Goal: Task Accomplishment & Management: Complete application form

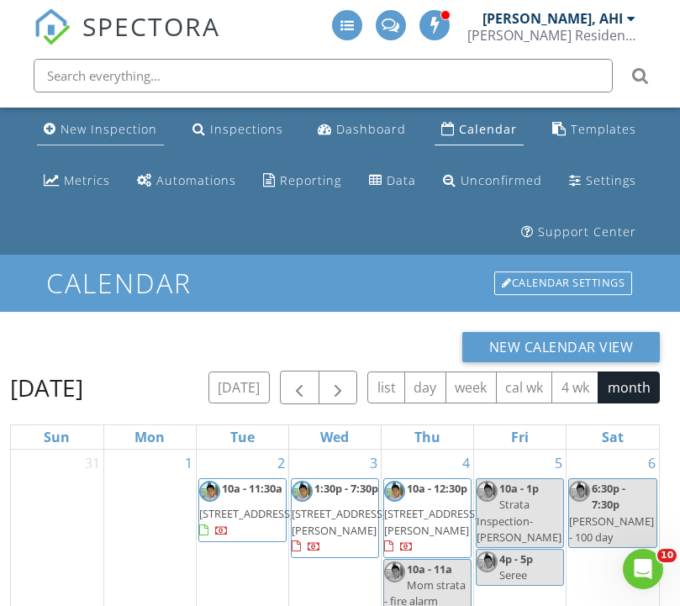
click at [124, 124] on div "New Inspection" at bounding box center [109, 129] width 97 height 16
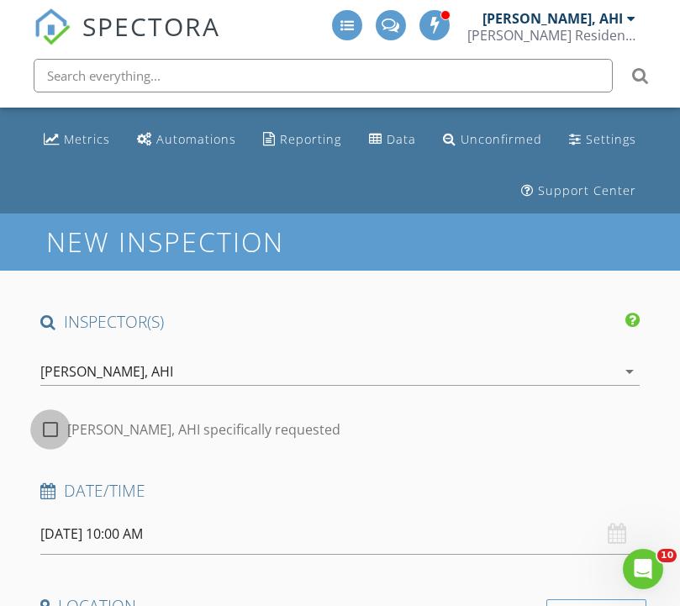
click at [53, 424] on div at bounding box center [50, 429] width 29 height 29
checkbox input "true"
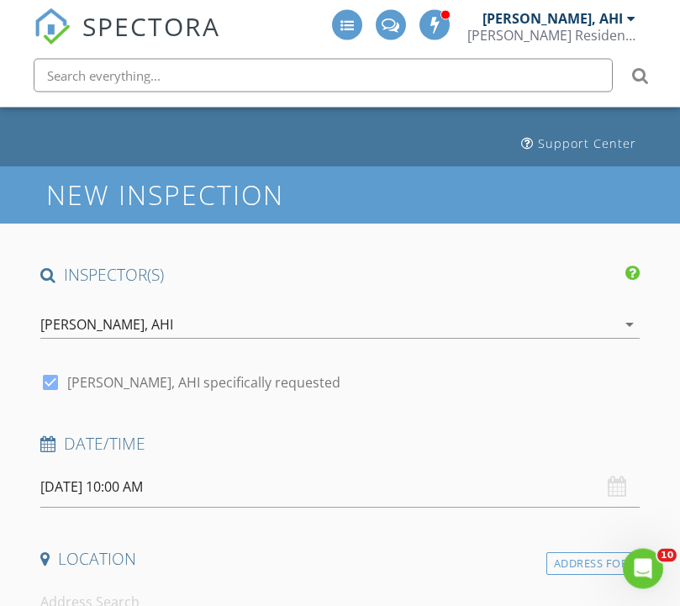
scroll to position [90, 0]
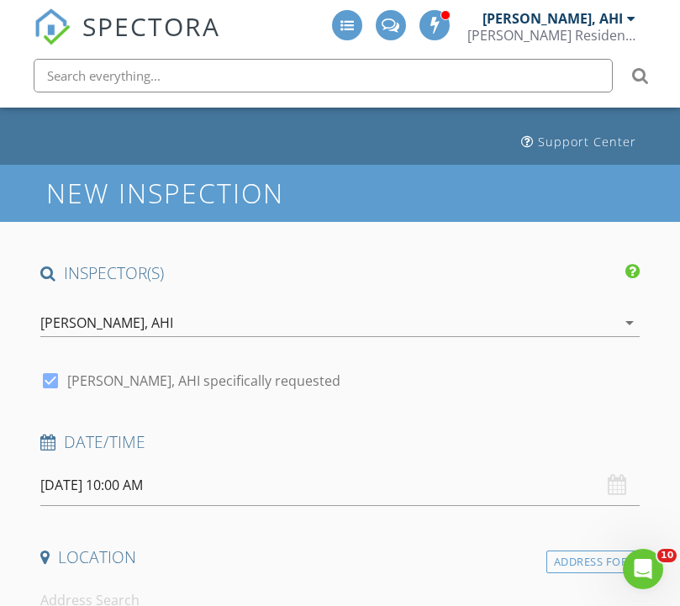
click at [161, 487] on input "08/29/2025 10:00 AM" at bounding box center [339, 485] width 598 height 41
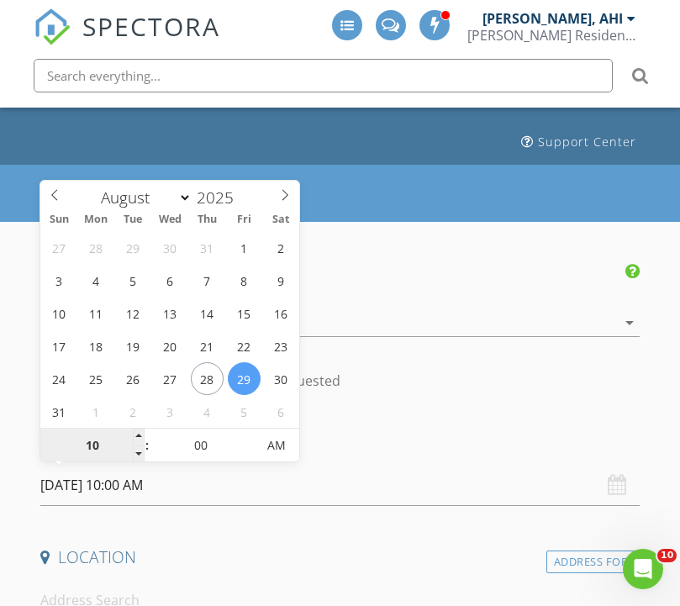
click at [98, 444] on input "10" at bounding box center [91, 446] width 103 height 34
type input "09"
type input "08/29/2025 9:00 AM"
type input "08"
type input "08/29/2025 8:00 AM"
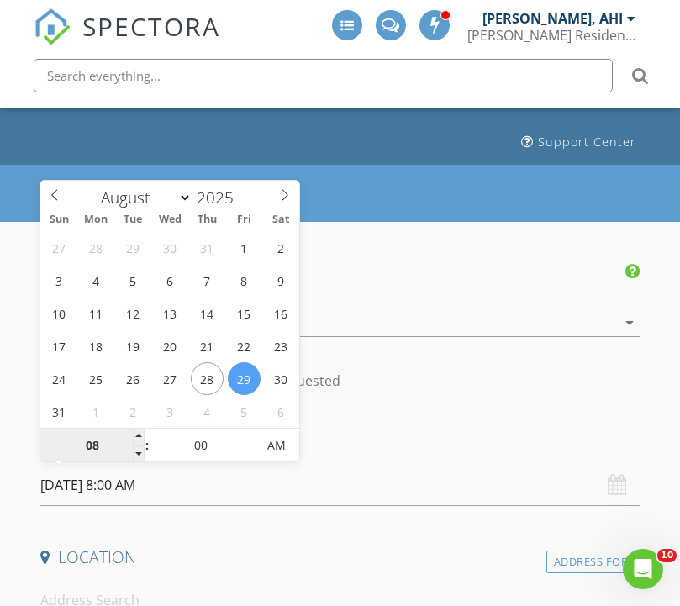
type input "07"
type input "08/29/2025 7:00 AM"
type input "06"
type input "08/29/2025 6:00 AM"
type input "05"
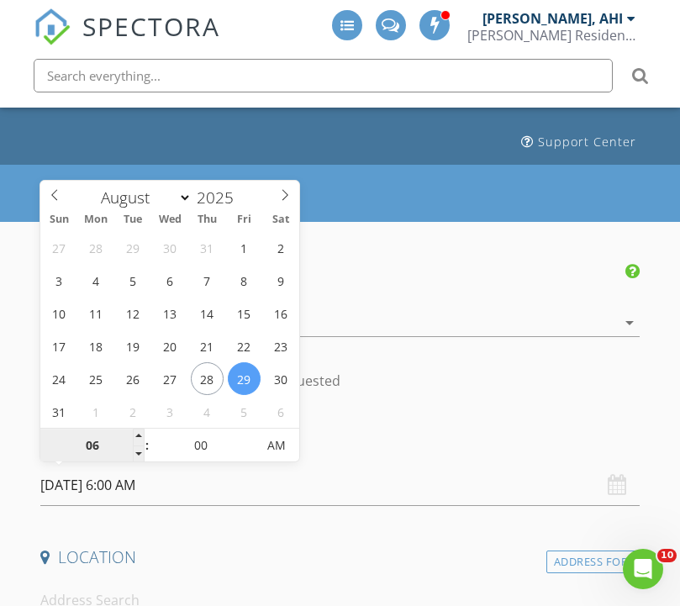
type input "08/29/2025 5:00 AM"
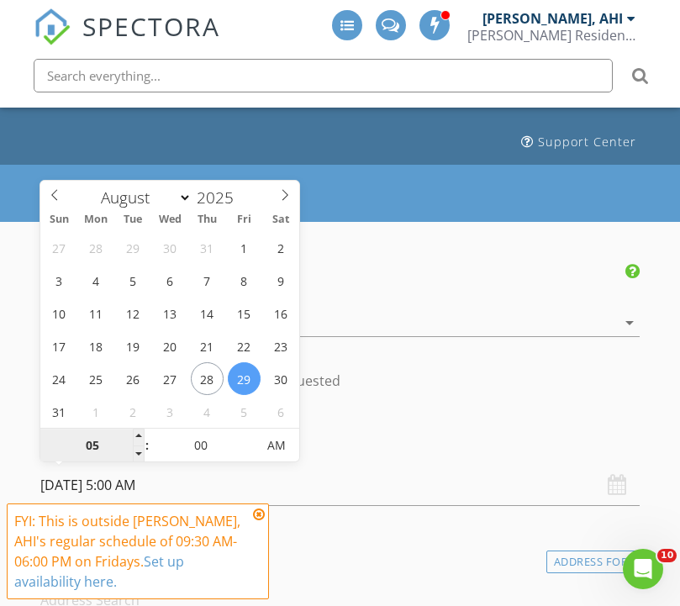
type input "04"
type input "08/29/2025 4:00 AM"
type input "03"
type input "08/29/2025 3:00 AM"
type input "02"
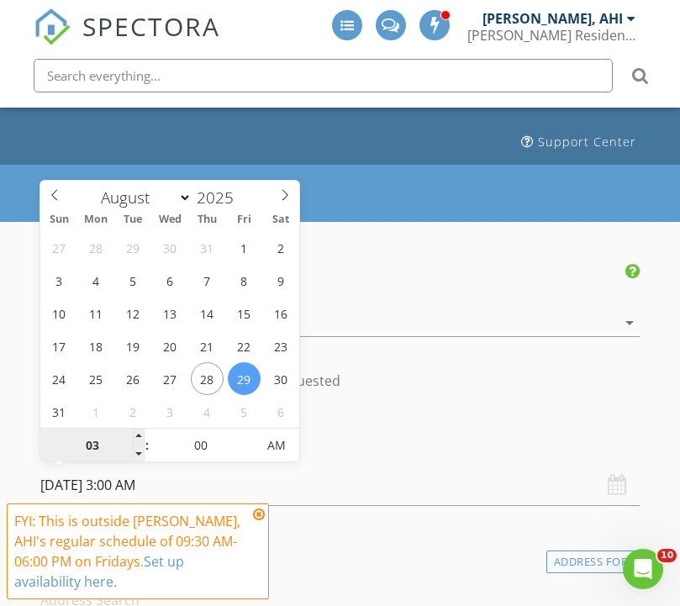
type input "08/29/2025 2:00 AM"
type input "01"
type input "08/29/2025 1:00 AM"
type input "05"
type input "08/29/2025 1:05 AM"
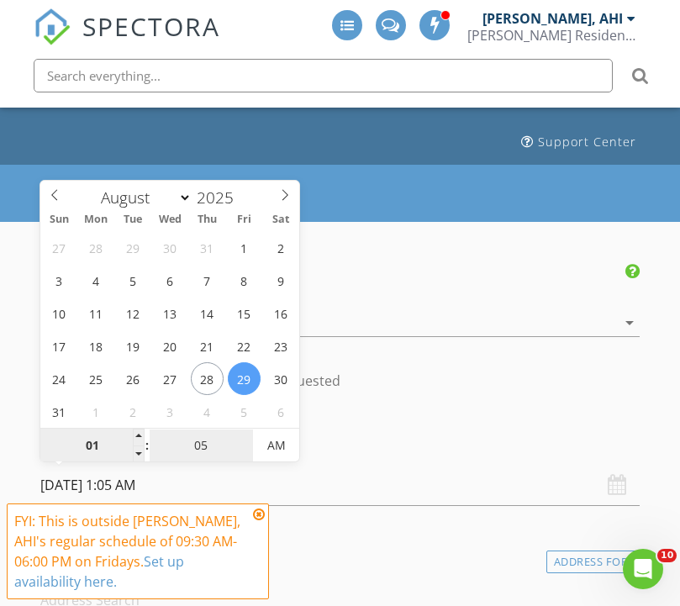
type input "10"
type input "08/29/2025 1:10 AM"
type input "15"
type input "08/29/2025 1:15 AM"
type input "20"
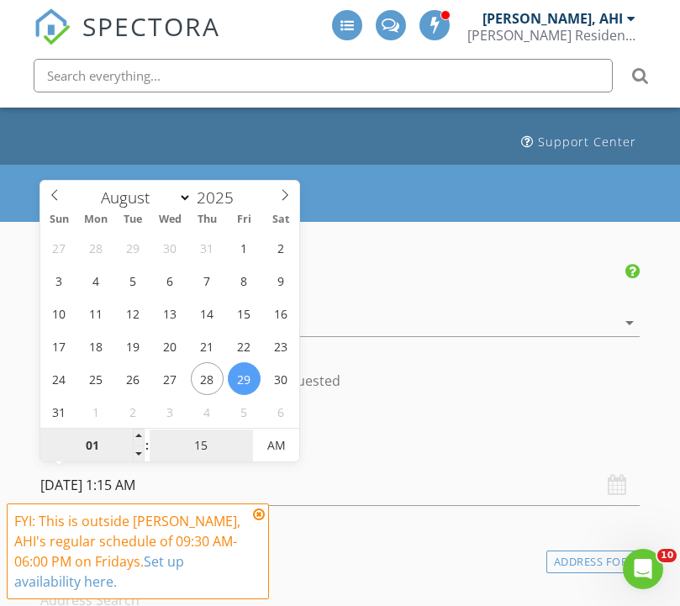
type input "08/29/2025 1:20 AM"
type input "25"
type input "08/29/2025 1:25 AM"
type input "30"
type input "08/29/2025 1:30 AM"
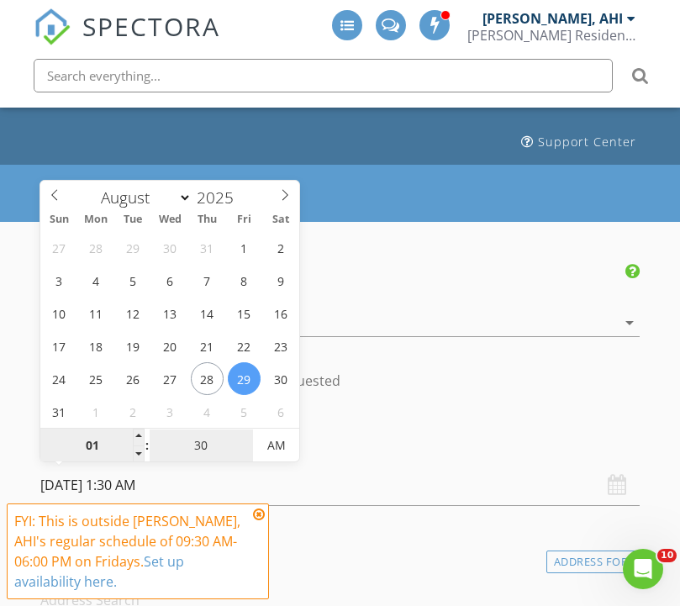
type input "35"
type input "08/29/2025 1:35 AM"
type input "30"
type input "08/29/2025 1:30 PM"
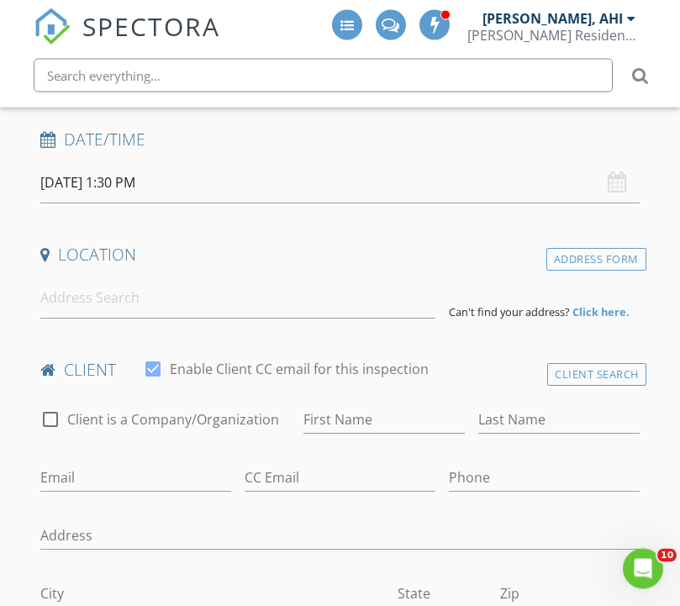
scroll to position [395, 0]
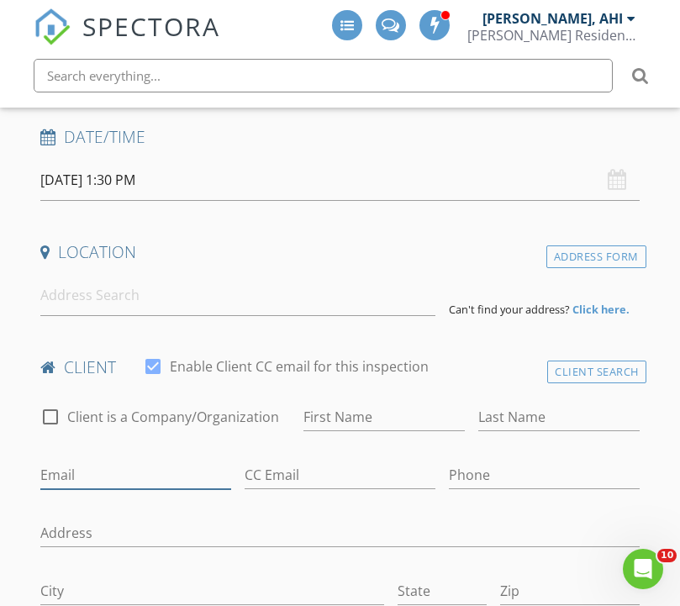
click at [143, 474] on input "Email" at bounding box center [135, 475] width 191 height 28
click at [329, 416] on input "First Name" at bounding box center [383, 417] width 161 height 28
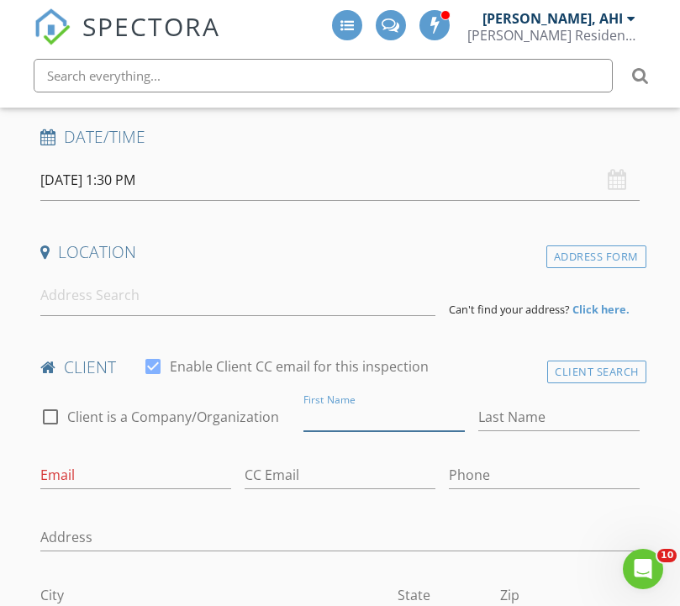
click at [340, 425] on input "First Name" at bounding box center [383, 417] width 161 height 28
click at [346, 420] on input "First Name" at bounding box center [383, 417] width 161 height 28
click at [362, 415] on input "First Name" at bounding box center [383, 417] width 161 height 28
paste input "Lolita Cho"
click at [410, 413] on input "Lolita Cho" at bounding box center [383, 417] width 161 height 28
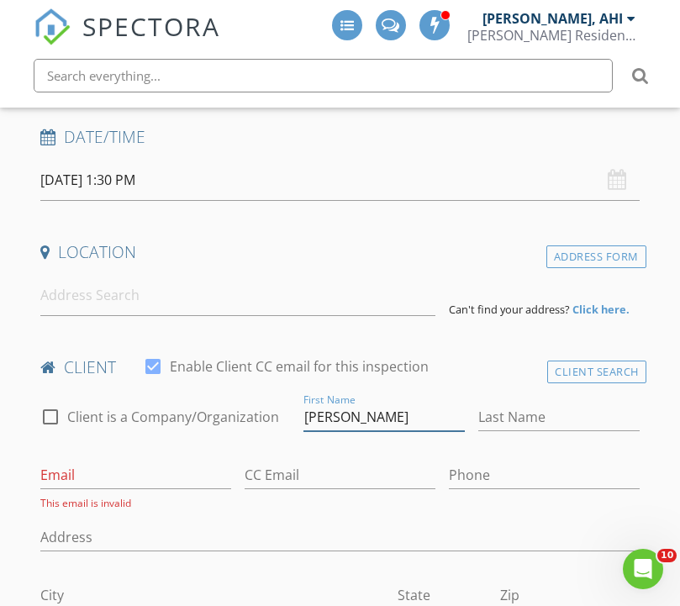
click at [409, 413] on input "Lolita Cho" at bounding box center [383, 417] width 161 height 28
type input "Lolita"
click at [535, 415] on input "Last Name" at bounding box center [558, 417] width 161 height 28
click at [526, 421] on input "Last Name" at bounding box center [558, 417] width 161 height 28
click at [522, 416] on input "Last Name" at bounding box center [558, 417] width 161 height 28
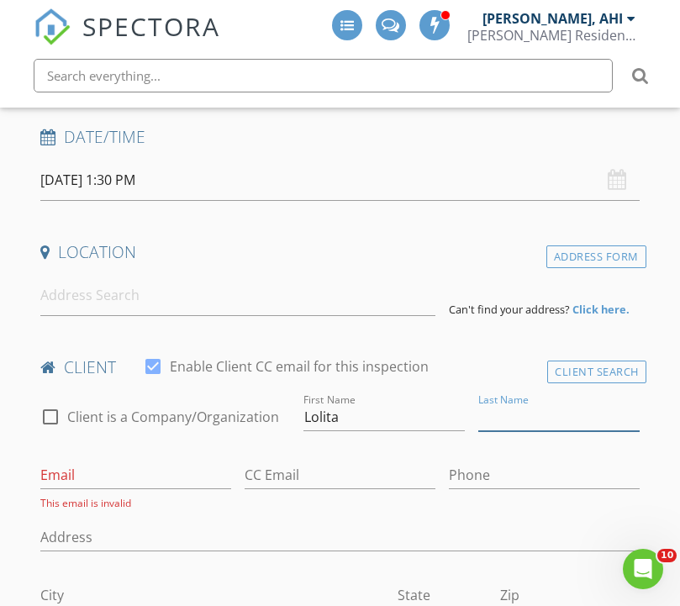
paste input "Cho"
type input "Cho"
click at [452, 478] on input "Phone" at bounding box center [544, 475] width 191 height 28
click at [465, 474] on input "Phone" at bounding box center [544, 475] width 191 height 28
click at [479, 466] on input "Phone" at bounding box center [544, 475] width 191 height 28
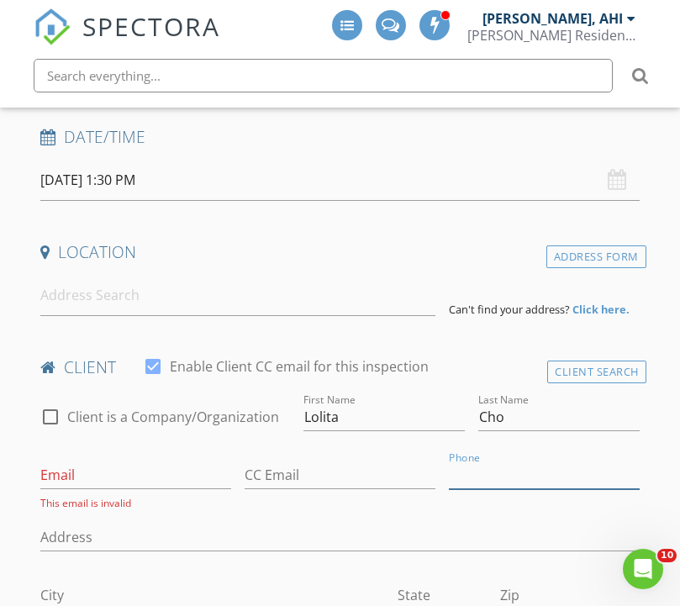
paste input "604-339-9370"
type input "604-339-9370"
click at [45, 475] on input "Email" at bounding box center [135, 475] width 191 height 28
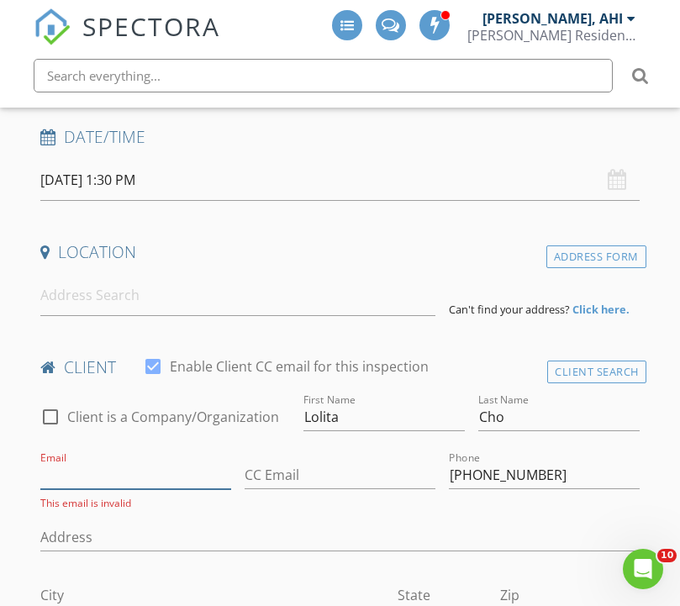
paste input "lolita@noteandemote.com"
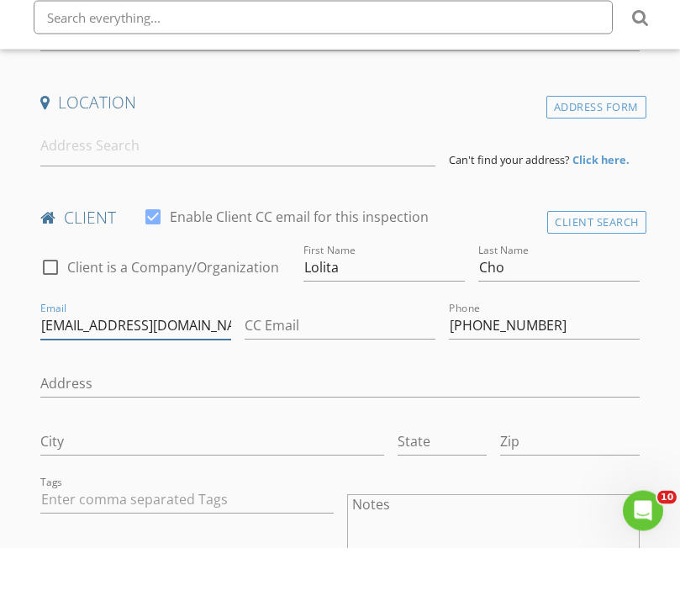
scroll to position [544, 0]
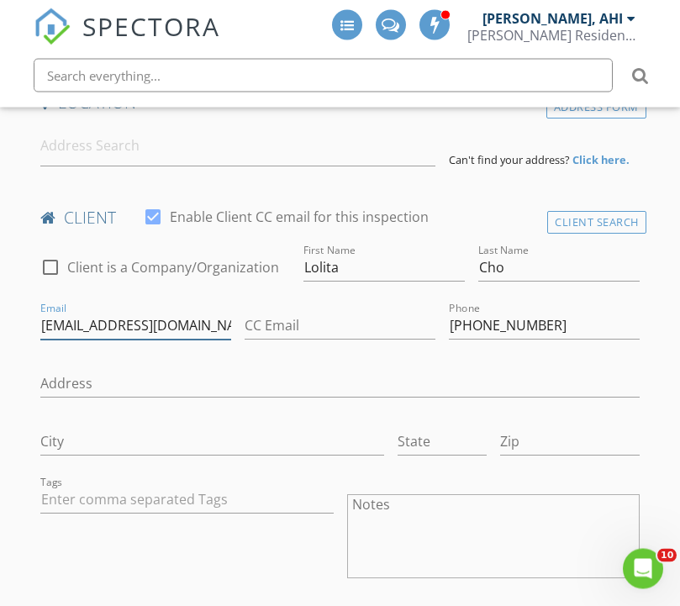
type input "lolita@noteandemote.com"
click at [108, 373] on input "Address" at bounding box center [339, 385] width 598 height 28
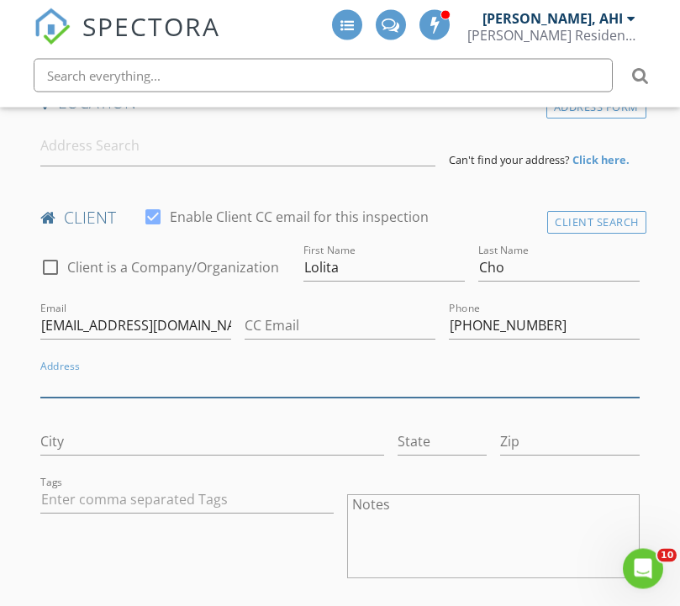
click at [109, 375] on input "Address" at bounding box center [339, 385] width 598 height 28
click at [102, 371] on input "Address" at bounding box center [339, 385] width 598 height 28
paste input "2885 E 4th Avenue, Vancouver BC V5M1K9"
click at [203, 380] on input "2885 E 4th Avenue, Vancouver BC V5M1K9" at bounding box center [339, 385] width 598 height 28
type input "2885 E 4th Avenue, BC V5M1K9"
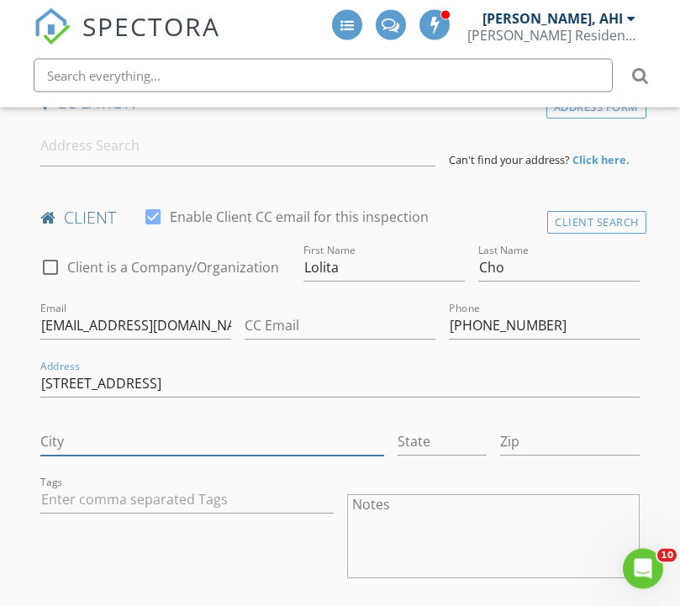
click at [93, 439] on input "City" at bounding box center [212, 443] width 344 height 28
click at [92, 443] on input "City" at bounding box center [212, 443] width 344 height 28
click at [94, 442] on input "City" at bounding box center [212, 443] width 344 height 28
paste input "Vancouver"
type input "Vancouver"
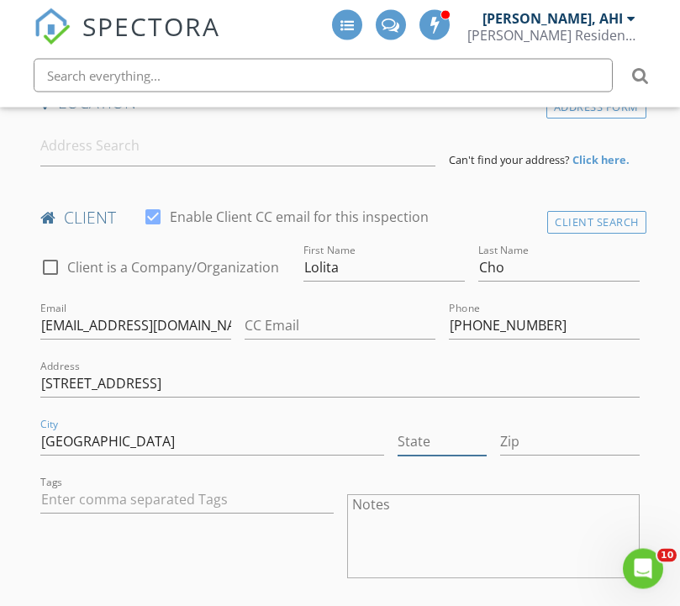
click at [447, 450] on input "State" at bounding box center [441, 443] width 88 height 28
type input "BC"
click at [276, 380] on input "2885 E 4th Avenue, BC V5M1K9" at bounding box center [339, 385] width 598 height 28
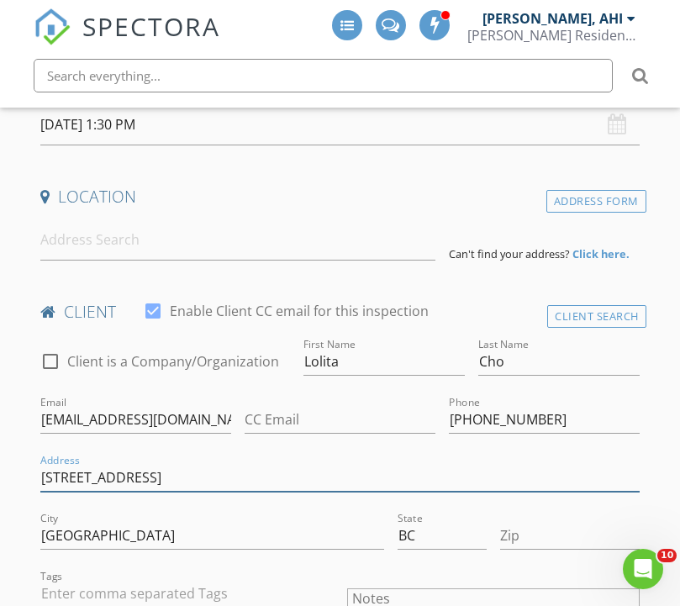
scroll to position [450, 0]
type input "2885 E 4th Avenue"
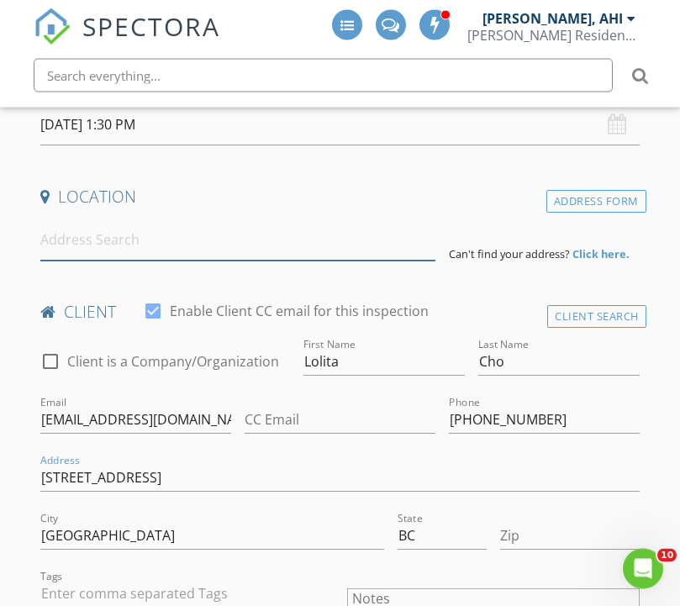
click at [138, 241] on input at bounding box center [237, 240] width 394 height 41
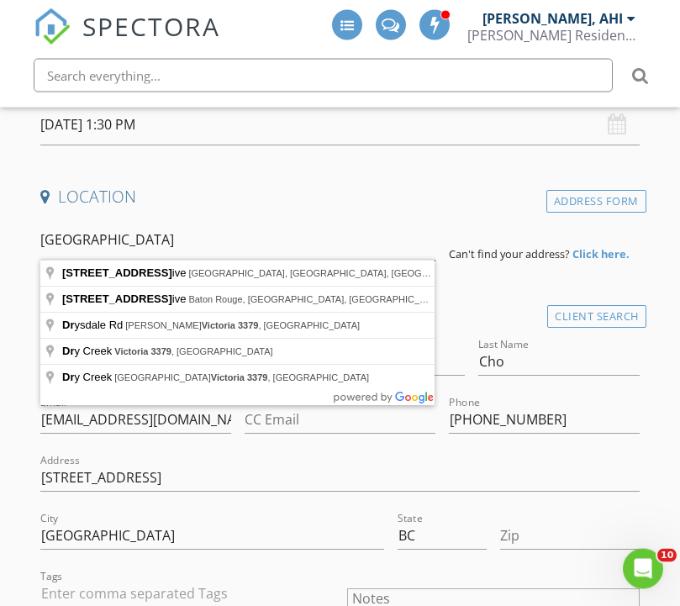
type input "3379 Victoria Drive"
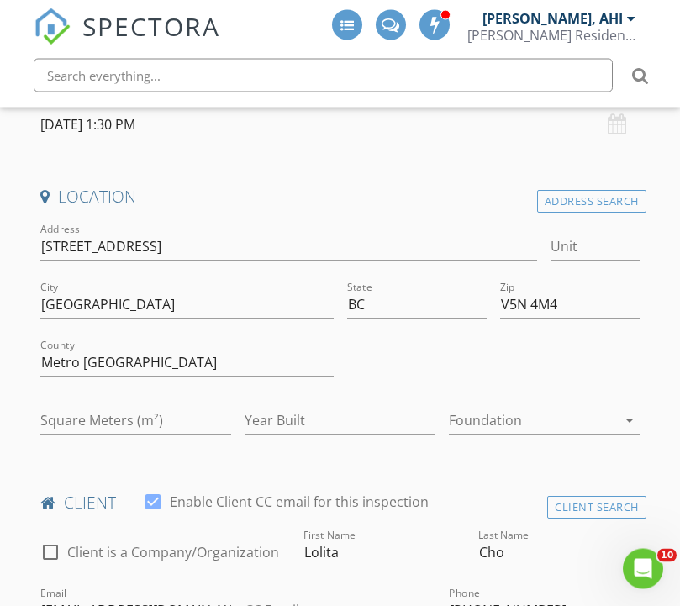
scroll to position [450, 0]
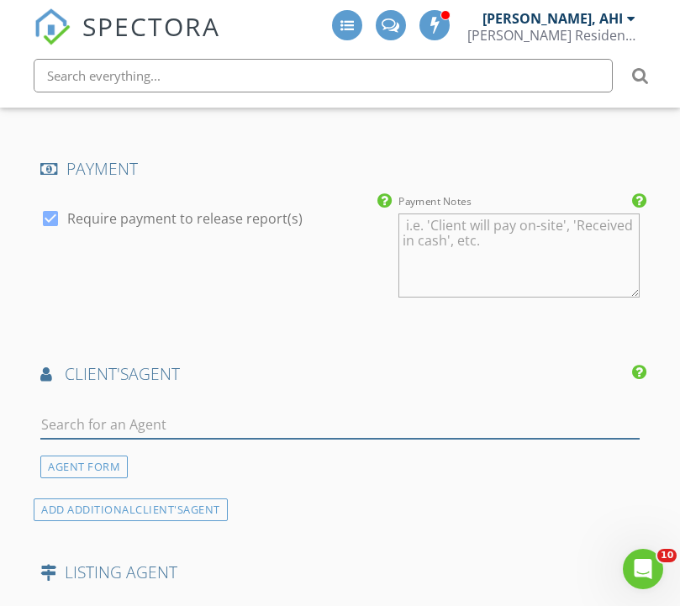
click at [176, 424] on input "text" at bounding box center [339, 425] width 598 height 28
click at [176, 422] on input "text" at bounding box center [339, 426] width 598 height 28
paste input "Realtor Mark Rasmussen 604-618-9270 markcrasmussen@gmail.com"
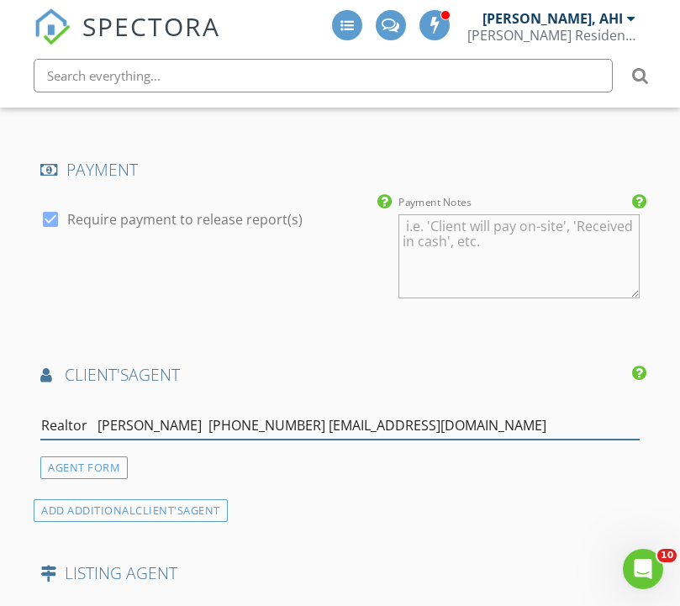
click at [77, 424] on input "Realtor Mark Rasmussen 604-618-9270 markcrasmussen@gmail.com" at bounding box center [339, 426] width 598 height 28
click at [83, 418] on input "Realtor Mark Rasmussen 604-618-9270 markcrasmussen@gmail.com" at bounding box center [339, 426] width 598 height 28
click at [78, 431] on input "Realtor Mark Rasmussen 604-618-9270 markcrasmussen@gmail.com" at bounding box center [339, 426] width 598 height 28
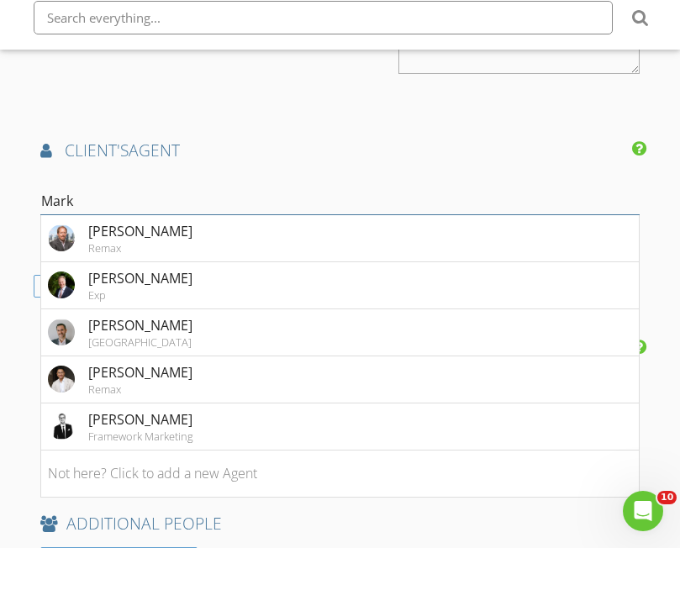
scroll to position [2261, 0]
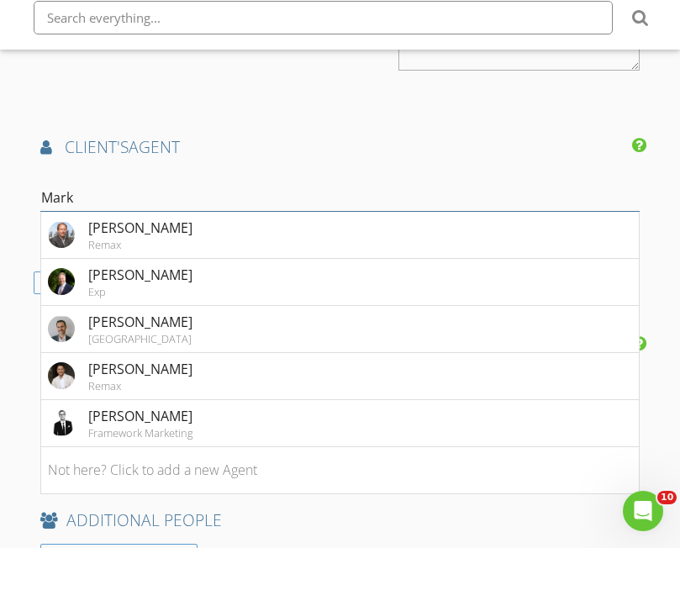
type input "Mark"
click at [237, 567] on h4 "ADDITIONAL PEOPLE" at bounding box center [339, 578] width 598 height 22
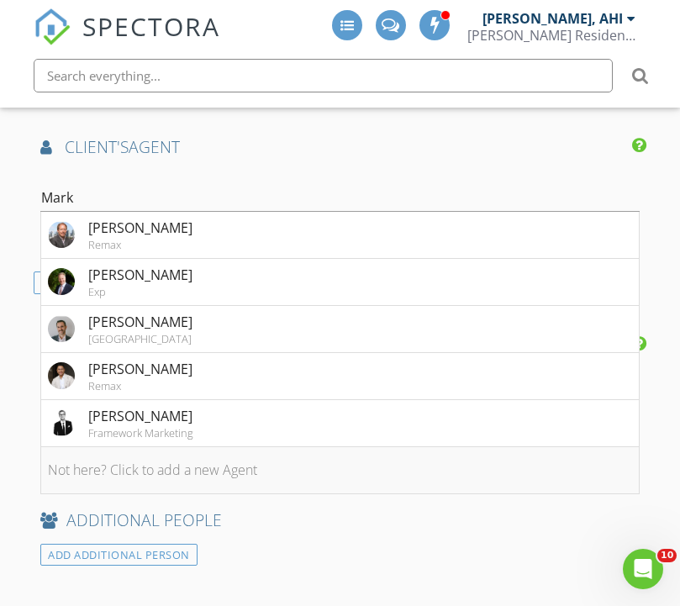
click at [225, 466] on li "Not here? Click to add a new Agent" at bounding box center [339, 470] width 597 height 47
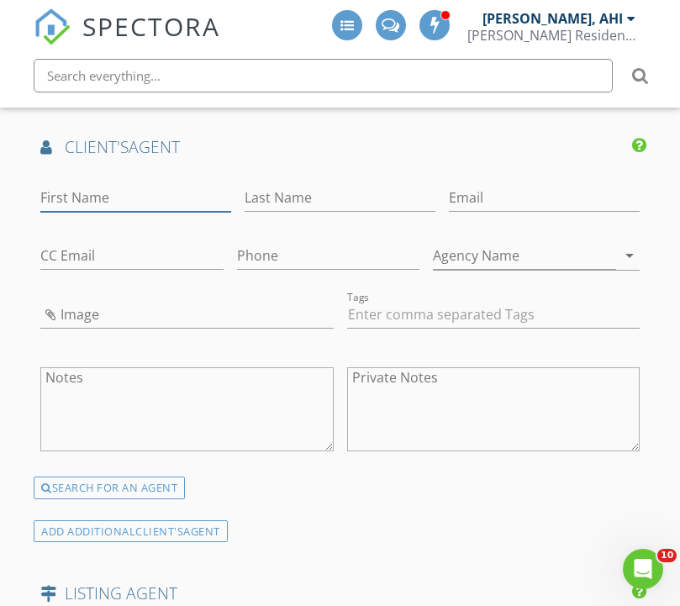
click at [110, 196] on input "First Name" at bounding box center [135, 198] width 191 height 28
click at [111, 191] on input "First Name" at bounding box center [135, 198] width 191 height 28
paste input "Realtor Mark Rasmussen 604-618-9270 markcrasmussen@gmail.com"
click at [140, 190] on input "Realtor Mark Rasmussen 604-618-9270 markcrasmussen@gmail.com" at bounding box center [135, 198] width 191 height 28
click at [142, 184] on input "Realtor Mark Rasmussen 604-618-9270 markcrasmussen@gmail.com" at bounding box center [135, 198] width 191 height 28
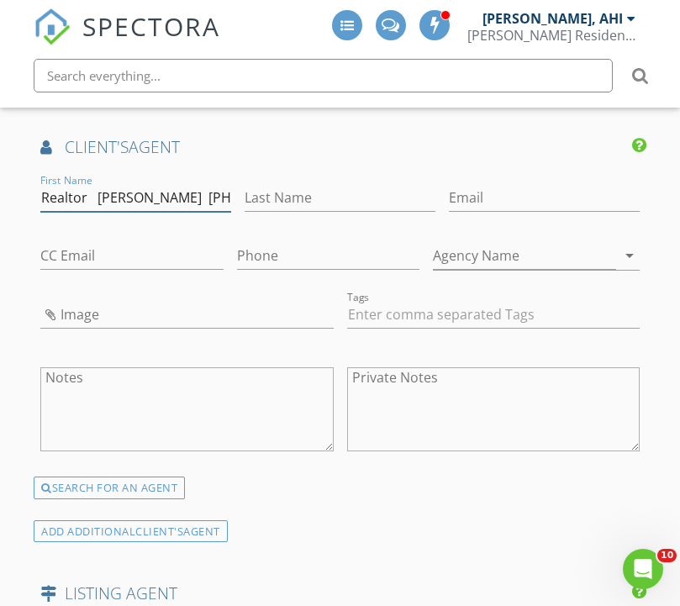
click at [82, 195] on input "Realtor Mark Rasmussen 604-618-9270 markcrasmussen@gmail.com" at bounding box center [135, 198] width 191 height 28
click at [82, 188] on input "Realtor Mark Rasmussen 604-618-9270 markcrasmussen@gmail.com" at bounding box center [135, 198] width 191 height 28
type input "Realtor Mark Rasmussen 604-618-9270"
click at [449, 196] on input "Email" at bounding box center [544, 198] width 191 height 28
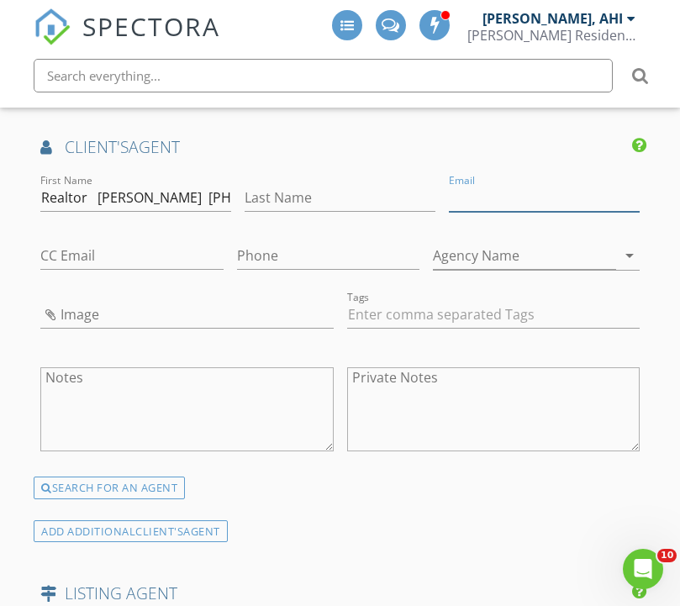
click at [449, 185] on input "Email" at bounding box center [544, 198] width 191 height 28
paste input "markcrasmussen@gmail.com"
type input "markcrasmussen@gmail.com"
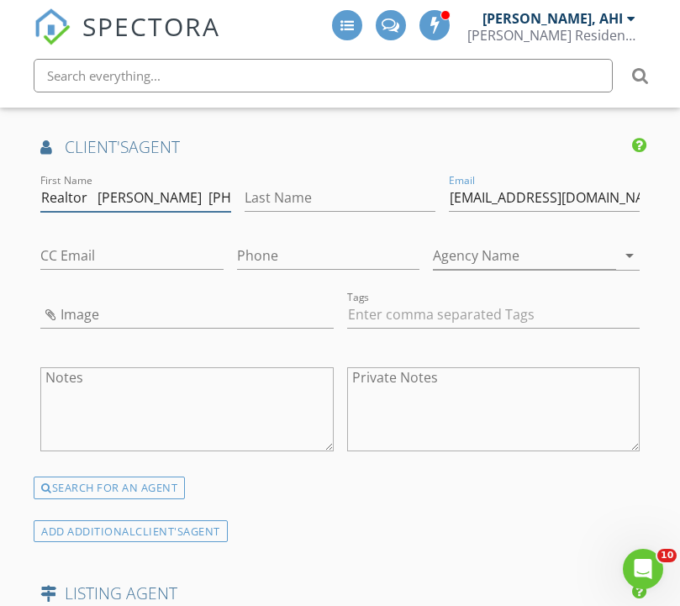
click at [160, 198] on input "Realtor Mark Rasmussen 604-618-9270" at bounding box center [135, 198] width 191 height 28
click at [171, 184] on input "Realtor Mark Rasmussen 604-618-9270" at bounding box center [135, 198] width 191 height 28
click at [175, 194] on input "Realtor Mark Rasmussen 604-618-9270" at bounding box center [135, 198] width 191 height 28
click at [166, 197] on input "Realtor Mark Rasmussen 604-618-9270" at bounding box center [135, 198] width 191 height 28
type input "Realtor Mark 604-618-9270"
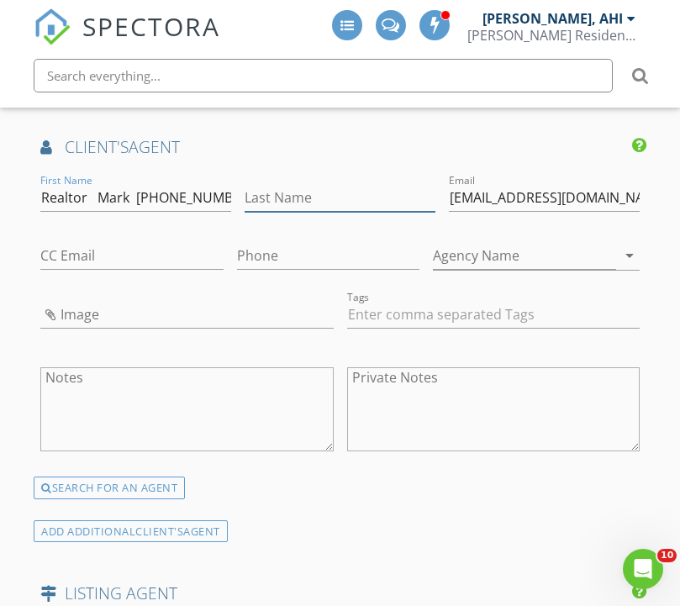
click at [276, 197] on input "Last Name" at bounding box center [340, 198] width 191 height 28
click at [277, 192] on input "Last Name" at bounding box center [340, 198] width 191 height 28
click at [272, 192] on input "Last Name" at bounding box center [340, 198] width 191 height 28
paste input "Rasmussen"
type input "Rasmussen"
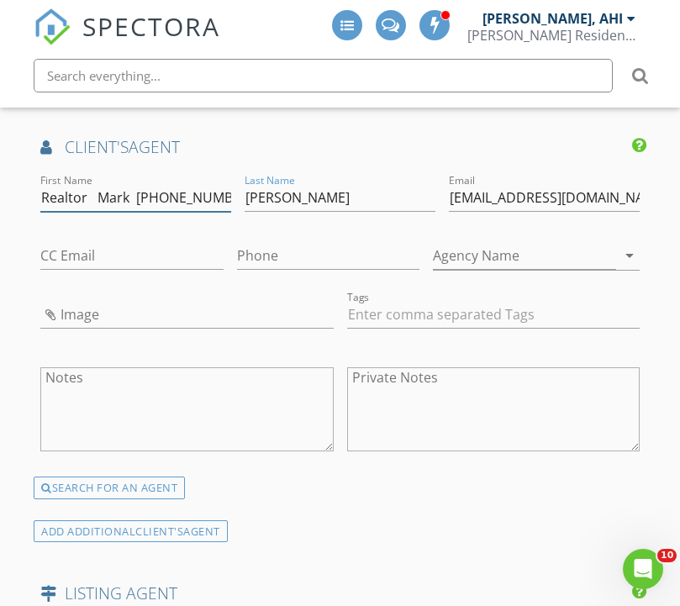
click at [106, 190] on input "Realtor Mark 604-618-9270" at bounding box center [135, 198] width 191 height 28
click at [140, 193] on input "Mark 604-618-9270" at bounding box center [135, 198] width 191 height 28
click at [123, 194] on input "Mark 604-618-9270" at bounding box center [135, 198] width 191 height 28
click at [121, 192] on input "Mark 604-618-9270" at bounding box center [135, 198] width 191 height 28
type input "Mark"
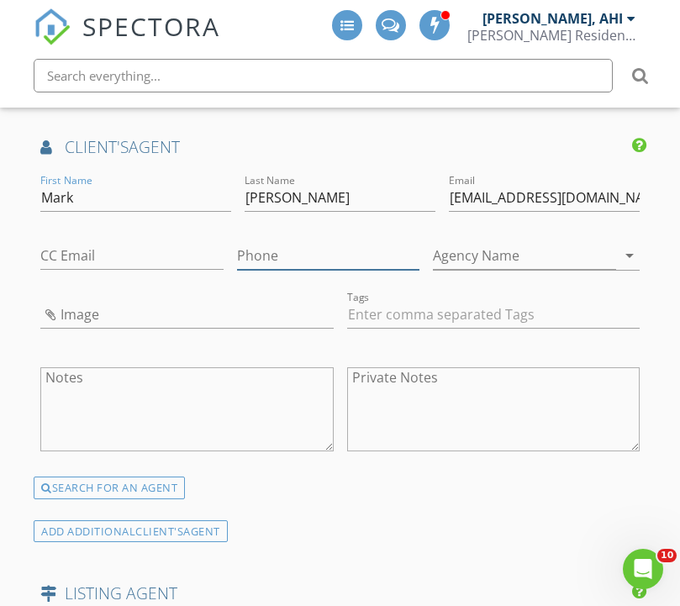
click at [237, 255] on input "Phone" at bounding box center [328, 256] width 182 height 28
click at [237, 253] on input "Phone" at bounding box center [328, 256] width 182 height 28
paste input "604-618-9270"
type input "604-618-9270"
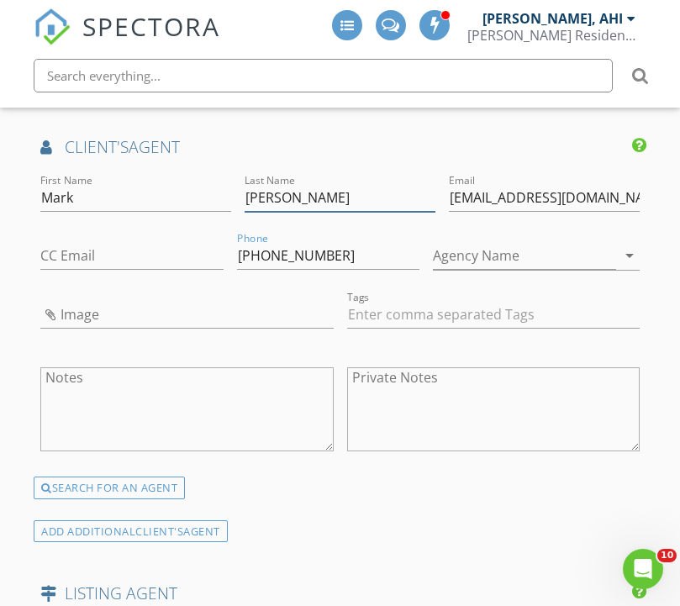
click at [265, 197] on input "Rasmussen" at bounding box center [340, 198] width 191 height 28
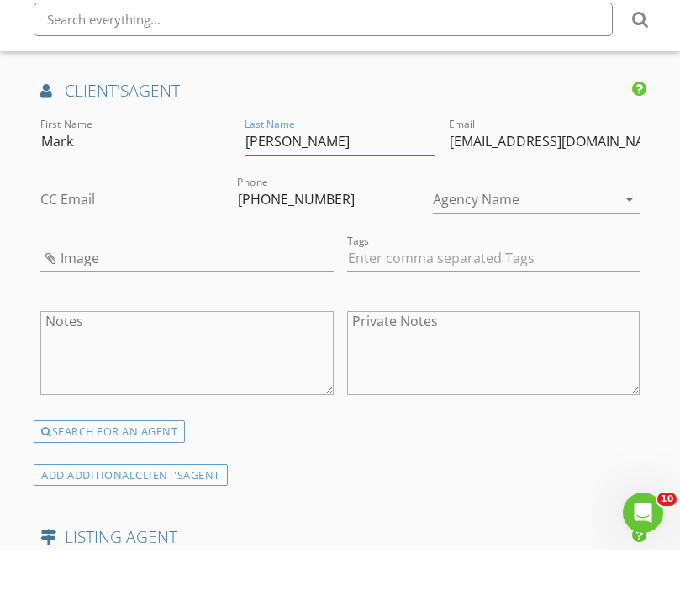
scroll to position [2375, 0]
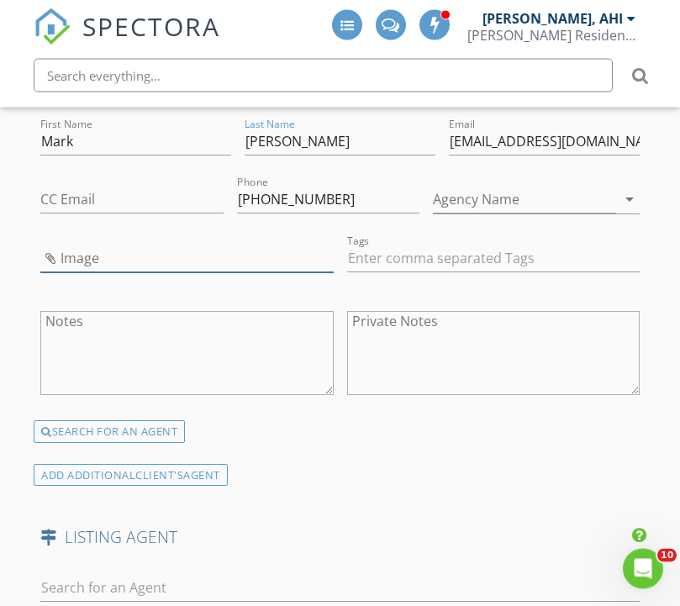
click at [134, 253] on input "Image" at bounding box center [186, 259] width 292 height 28
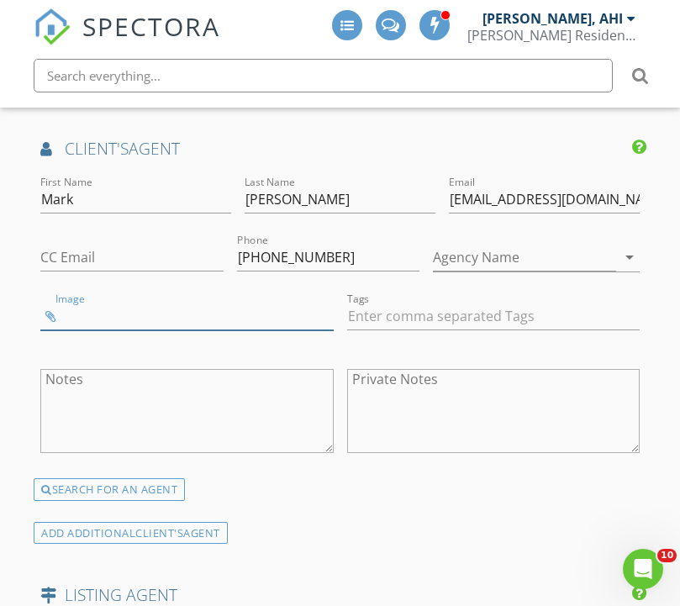
scroll to position [2308, 0]
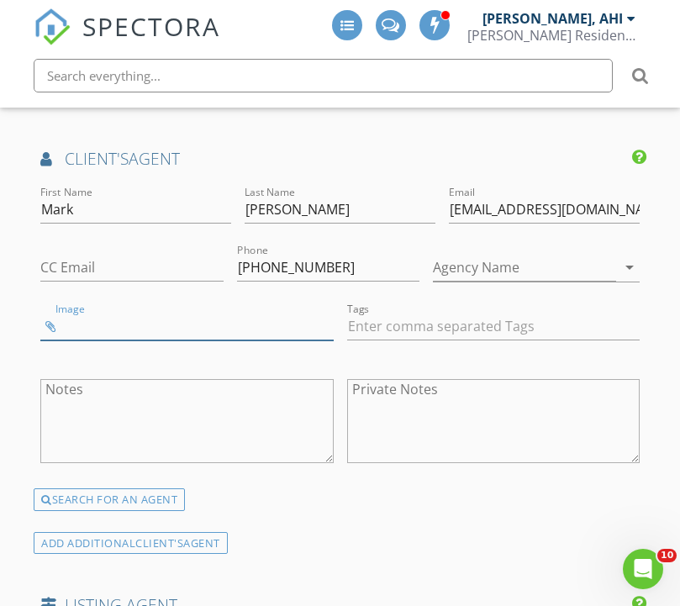
click at [123, 319] on input "Image" at bounding box center [186, 327] width 292 height 28
type input "IMG_2582.jpeg"
click at [433, 267] on input "Agency Name" at bounding box center [524, 268] width 182 height 28
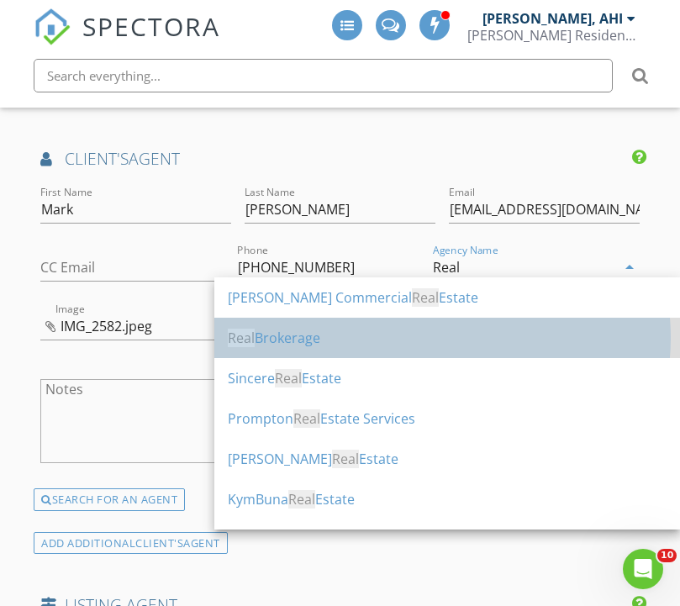
click at [310, 331] on div "Real Brokerage" at bounding box center [447, 338] width 439 height 20
type input "Real Brokerage"
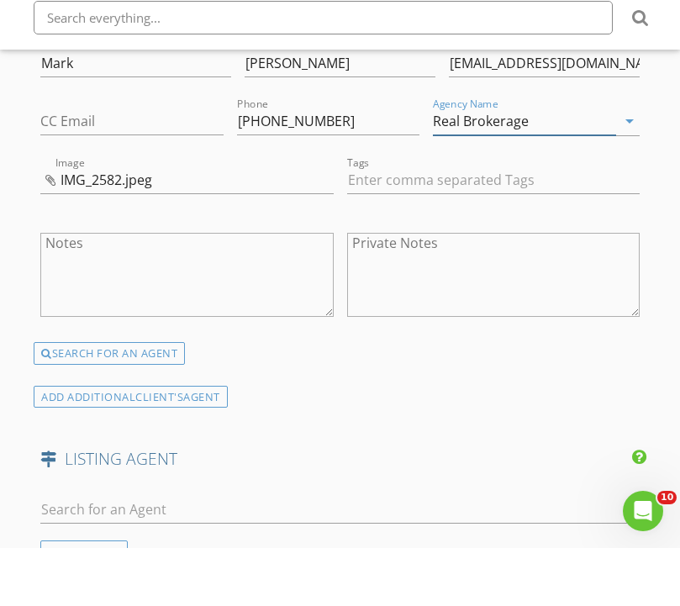
scroll to position [2466, 0]
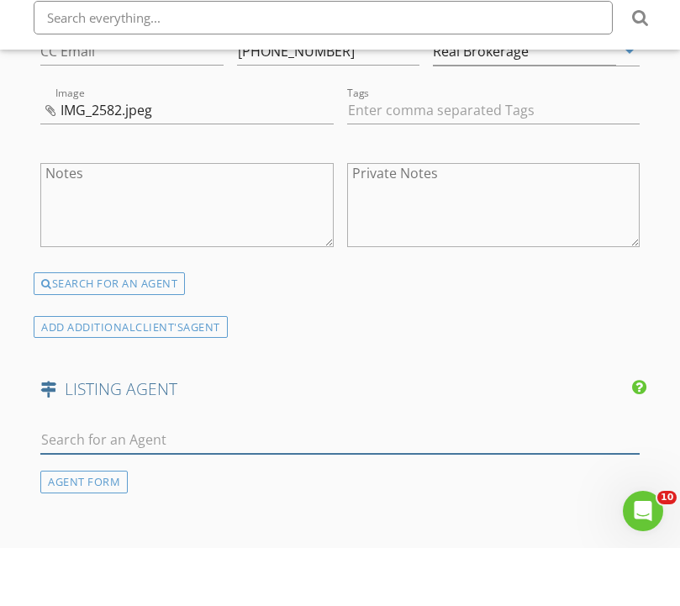
click at [408, 484] on input "text" at bounding box center [339, 498] width 598 height 28
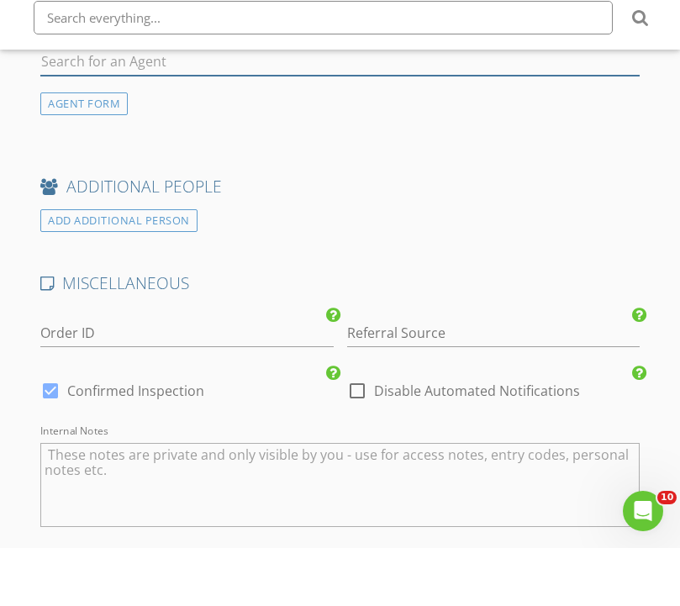
scroll to position [2872, 0]
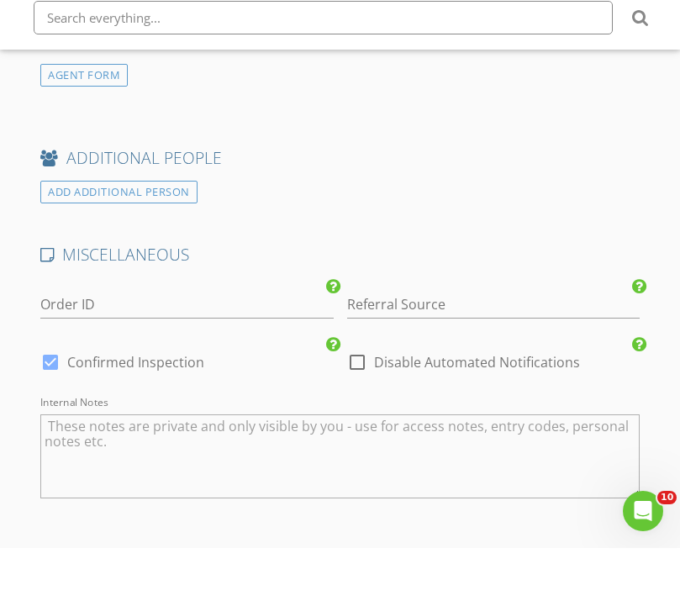
click at [407, 472] on textarea "Internal Notes" at bounding box center [339, 514] width 598 height 84
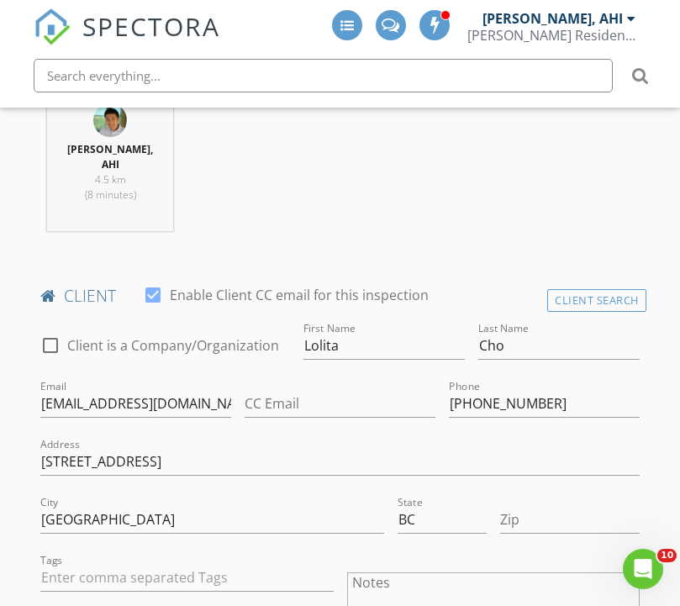
scroll to position [3046, 0]
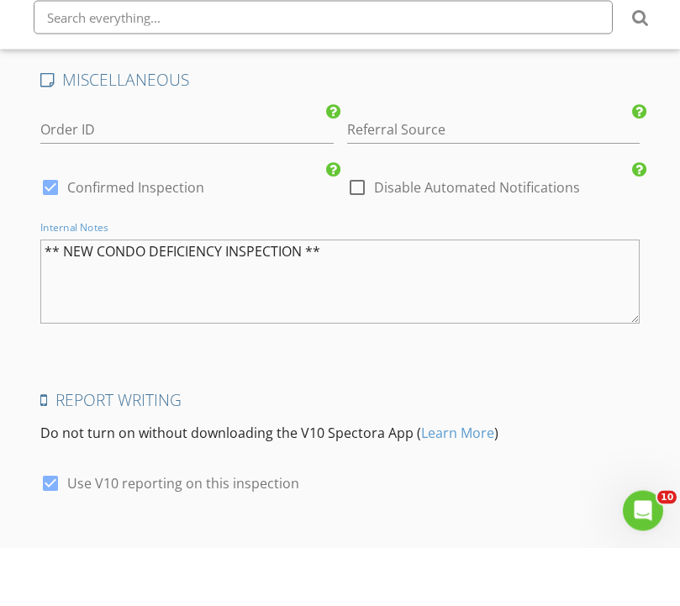
click at [86, 298] on textarea "** NEW CONDO DEFICIENCY INSPECTION **" at bounding box center [339, 340] width 598 height 84
paste textarea "RARE FIND! New construction 1 bedroom home across from John Henry Park & Trout …"
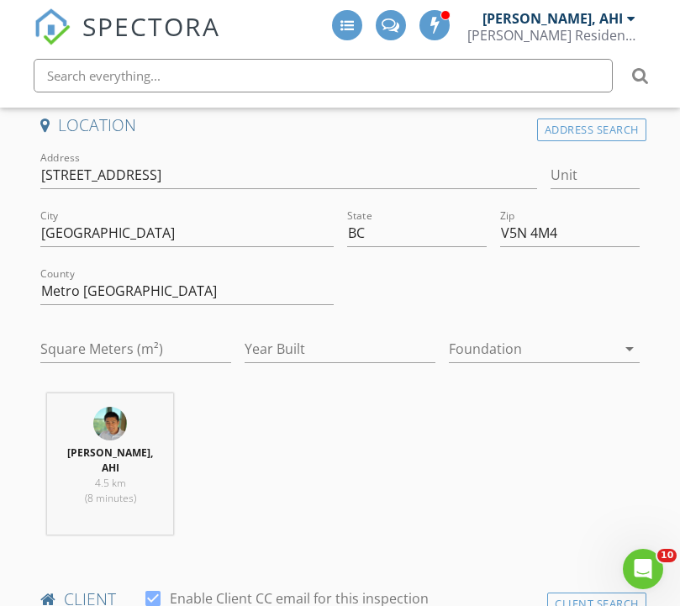
scroll to position [521, 0]
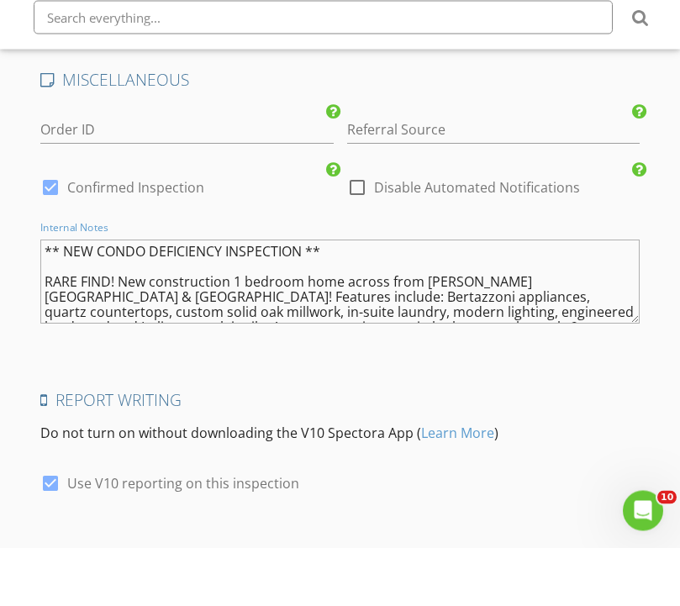
type textarea "** NEW CONDO DEFICIENCY INSPECTION ** RARE FIND! New construction 1 bedroom hom…"
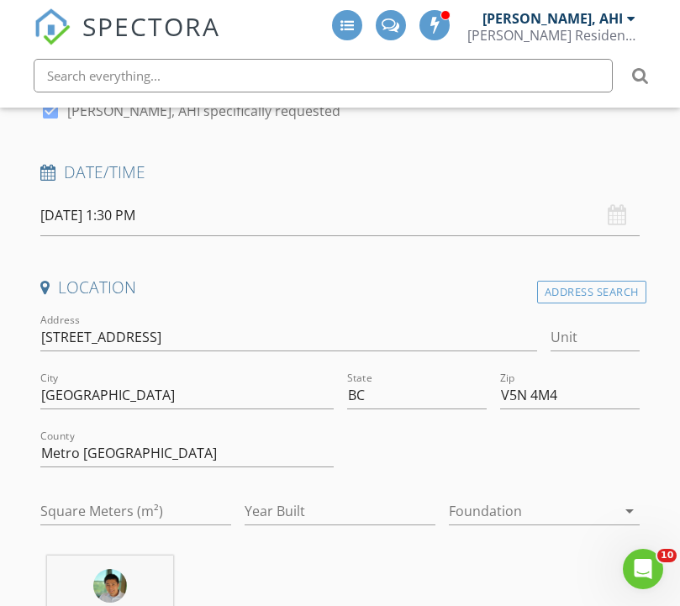
scroll to position [352, 0]
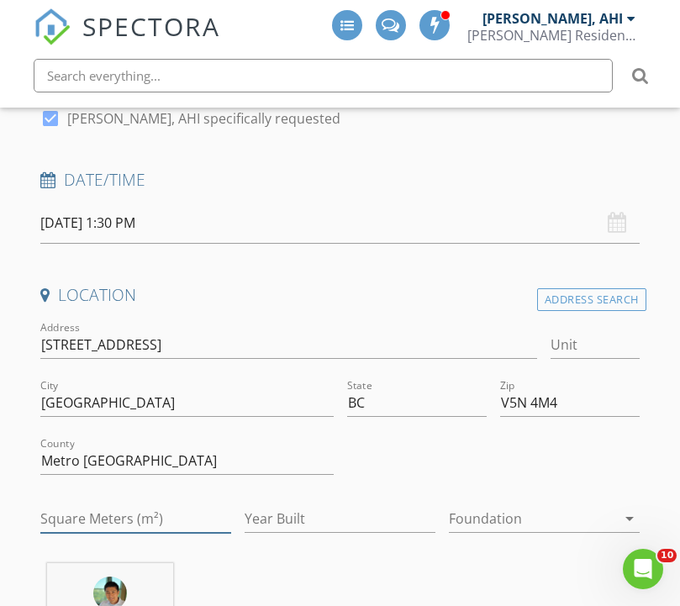
click at [181, 505] on input "Square Meters (m²)" at bounding box center [135, 519] width 191 height 28
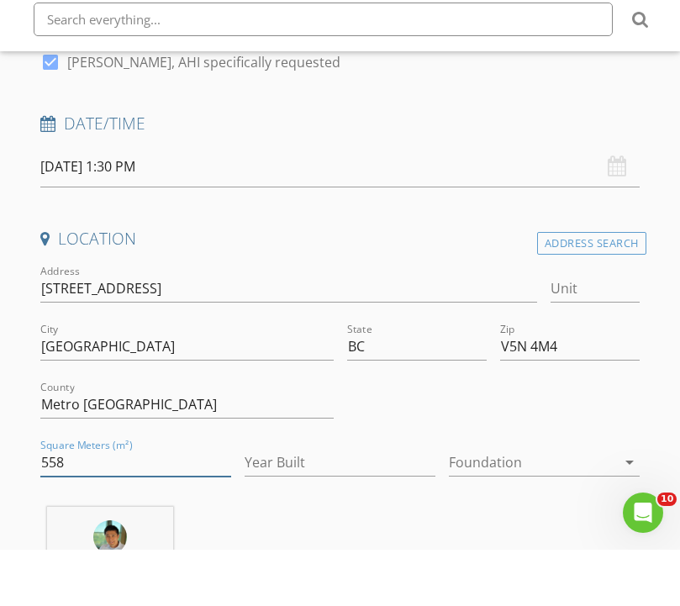
scroll to position [408, 0]
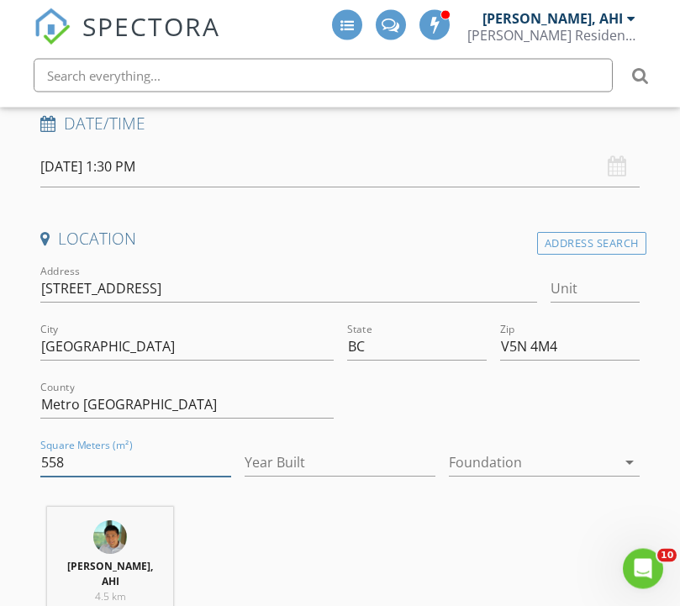
type input "558"
click at [321, 451] on input "Year Built" at bounding box center [340, 464] width 191 height 28
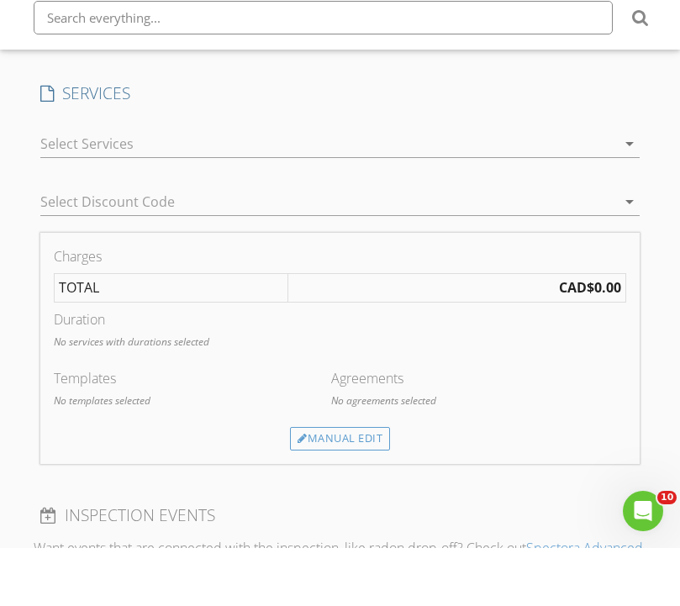
scroll to position [1563, 0]
type input "2025"
click at [424, 186] on div at bounding box center [327, 199] width 575 height 27
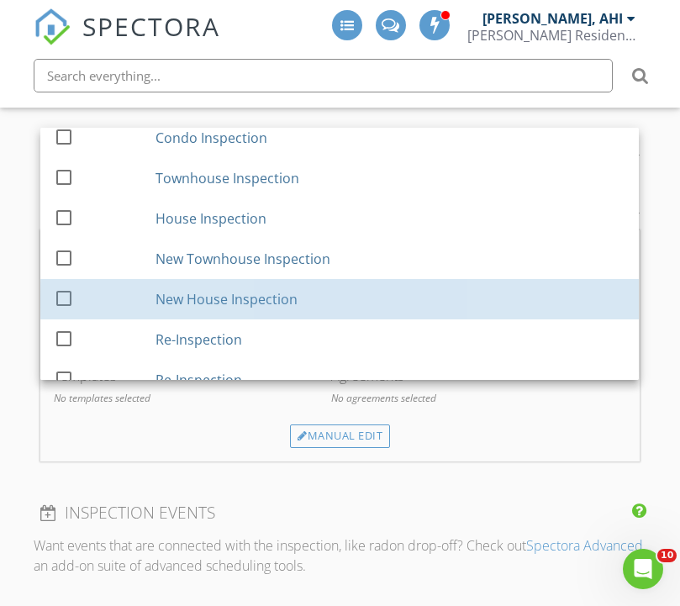
scroll to position [40, 0]
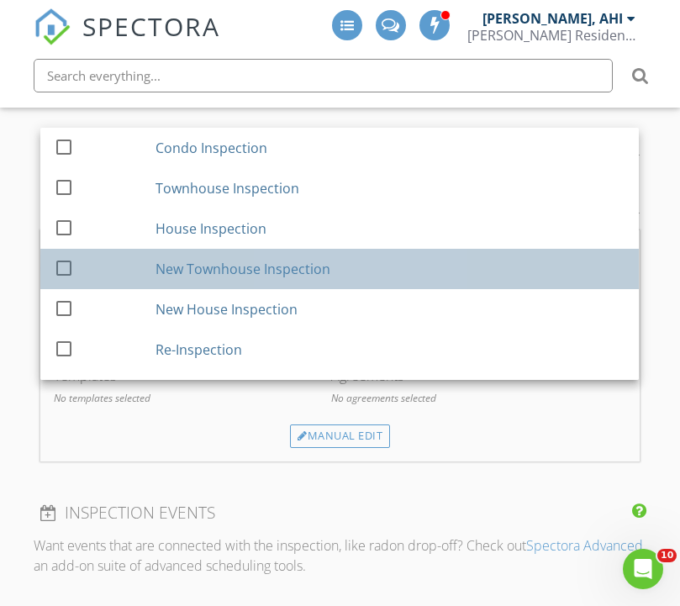
click at [323, 268] on div "New Townhouse Inspection" at bounding box center [243, 269] width 175 height 20
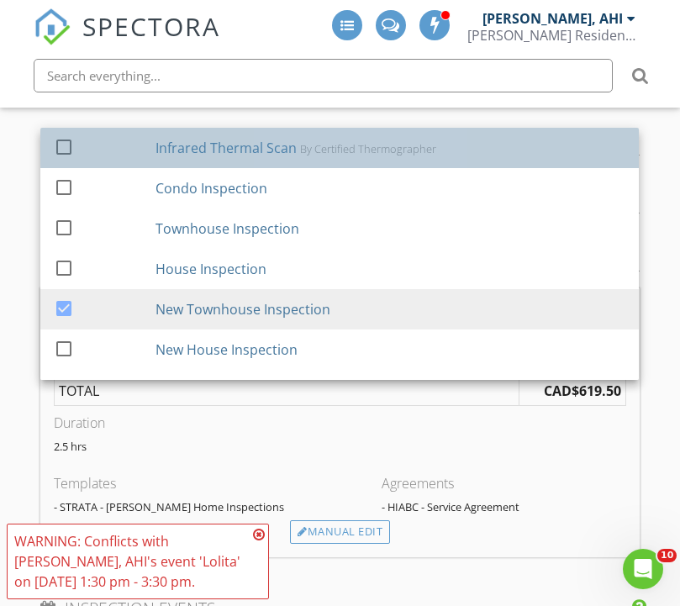
scroll to position [0, 0]
click at [387, 151] on div "By Certified Thermographer" at bounding box center [369, 148] width 136 height 13
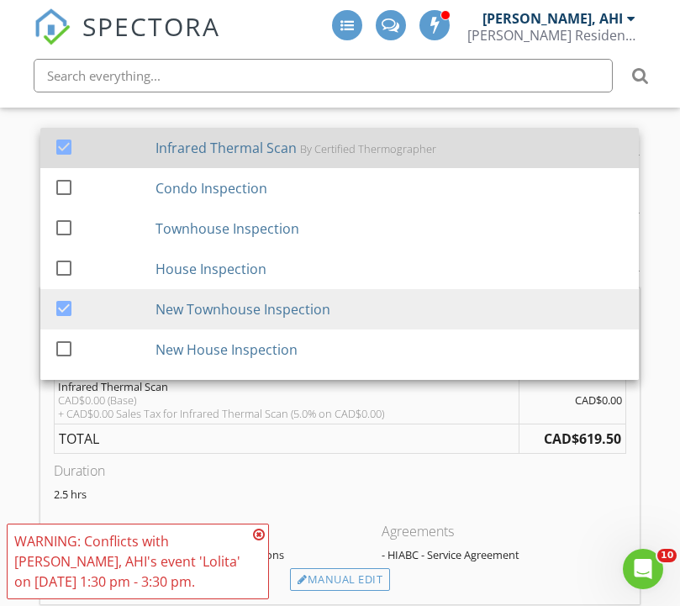
scroll to position [1677, 0]
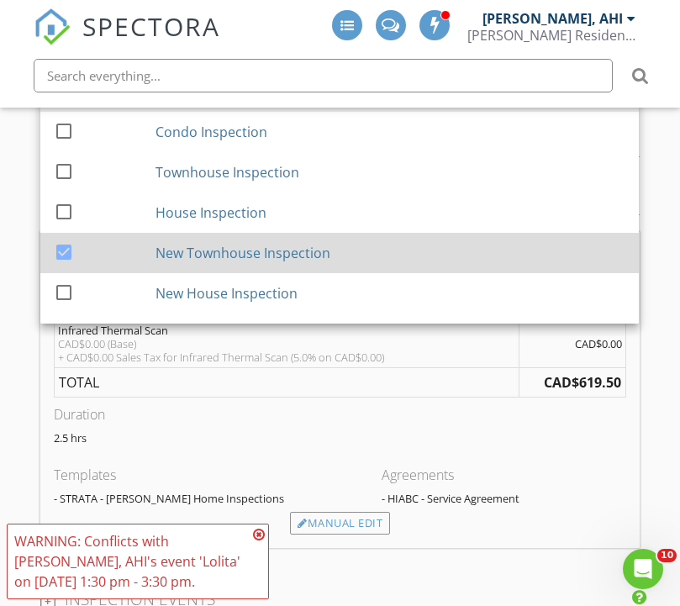
click at [66, 242] on div at bounding box center [64, 251] width 29 height 29
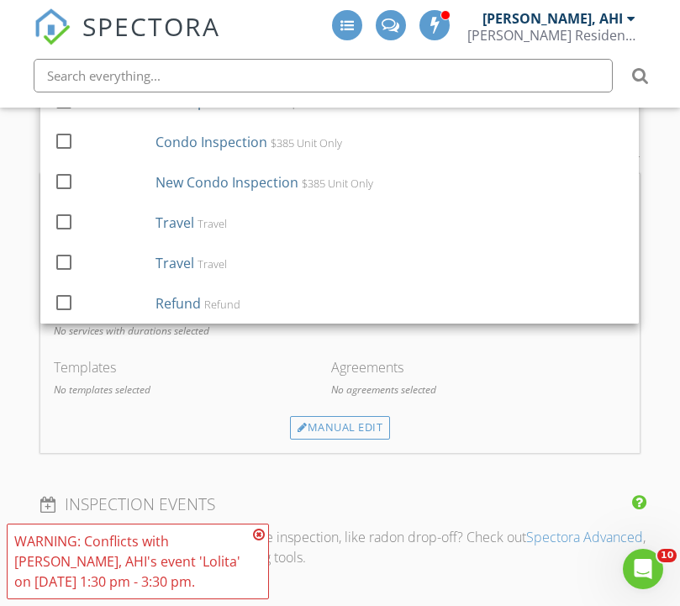
scroll to position [635, 0]
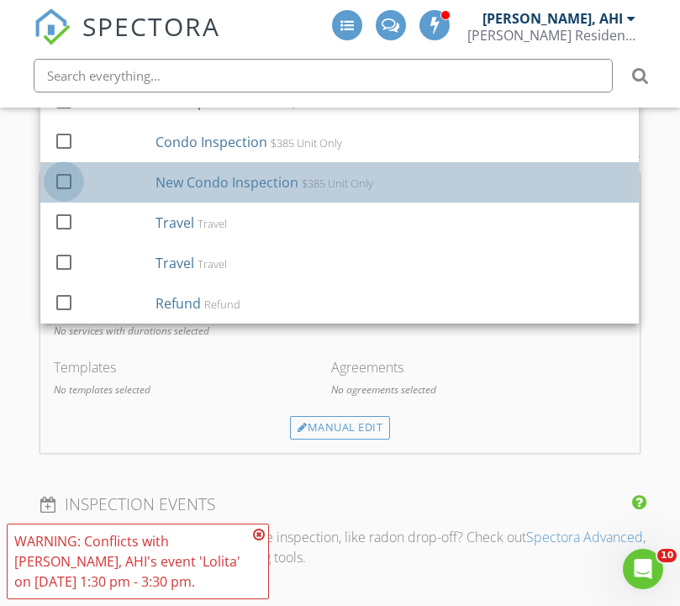
click at [55, 179] on div at bounding box center [64, 180] width 29 height 29
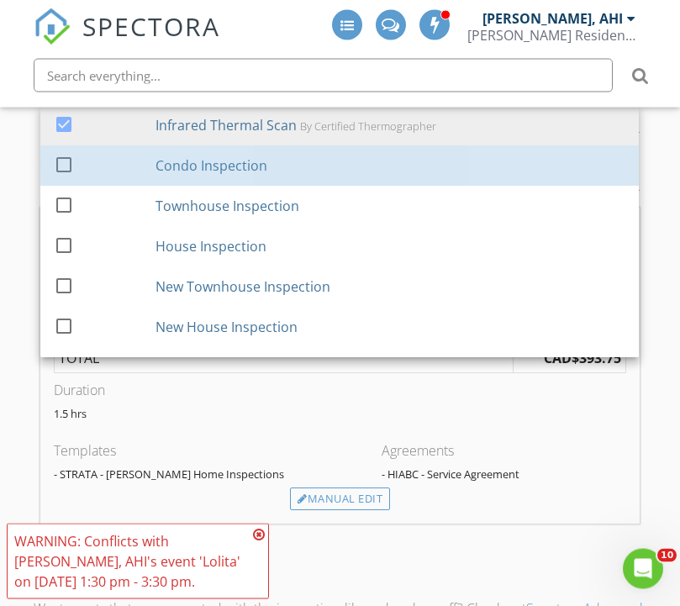
scroll to position [1631, 0]
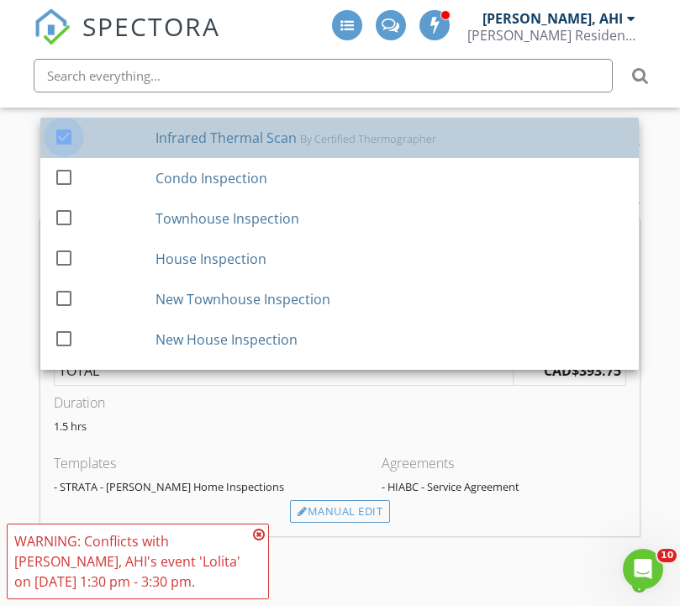
click at [69, 124] on div at bounding box center [64, 136] width 29 height 29
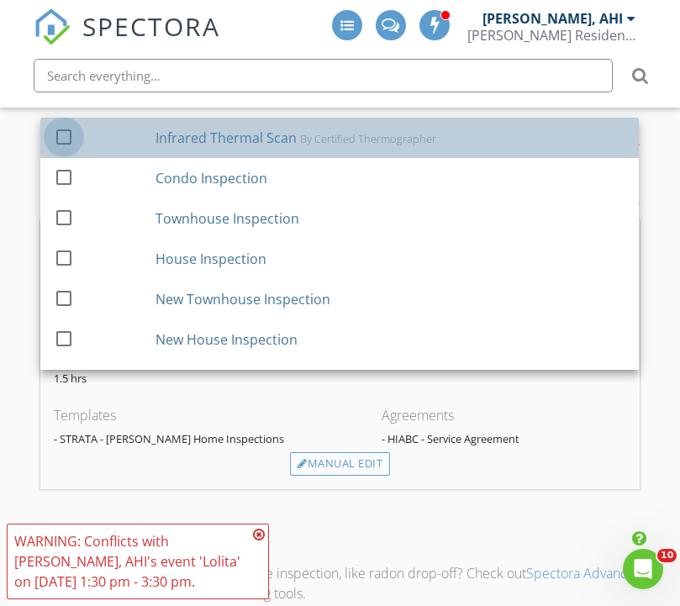
click at [67, 136] on div at bounding box center [64, 136] width 29 height 29
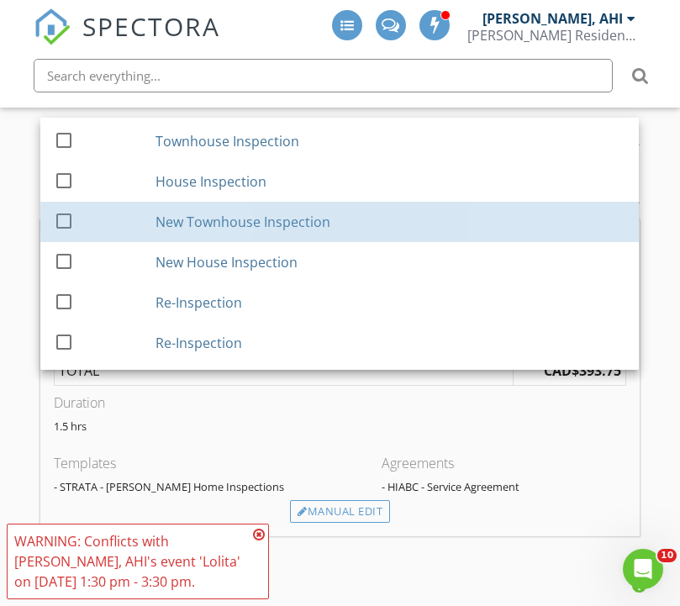
scroll to position [76, 0]
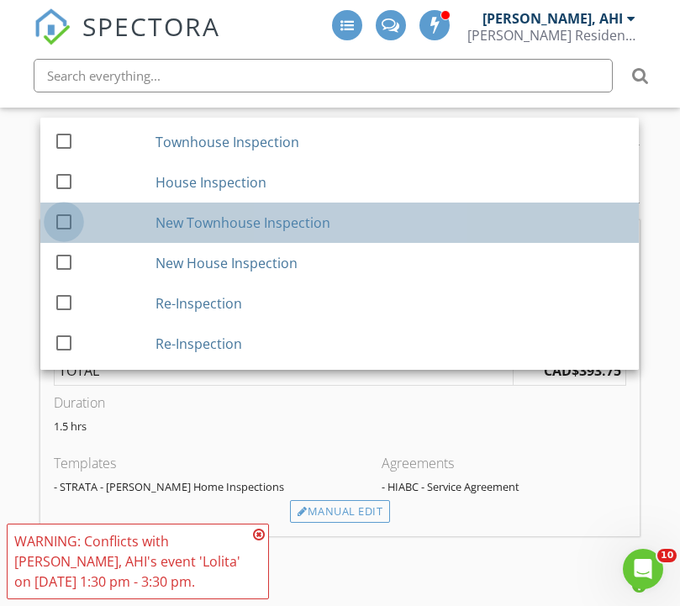
click at [66, 226] on div at bounding box center [64, 221] width 29 height 29
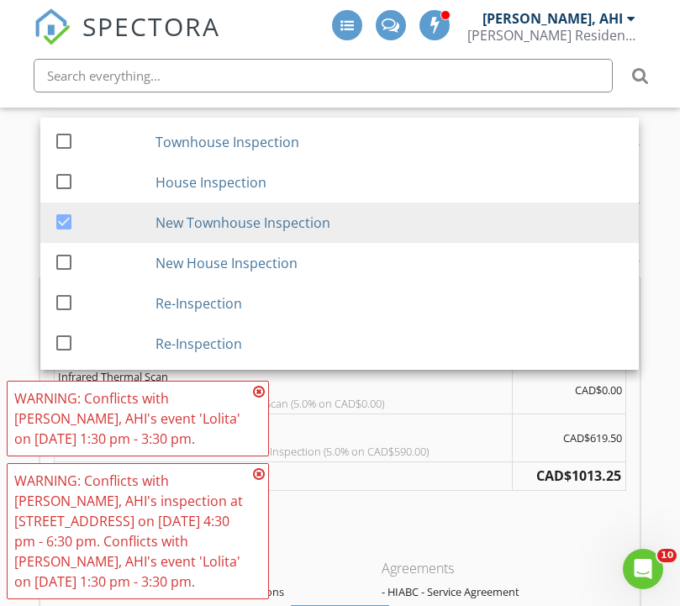
click at [261, 476] on icon at bounding box center [259, 473] width 12 height 13
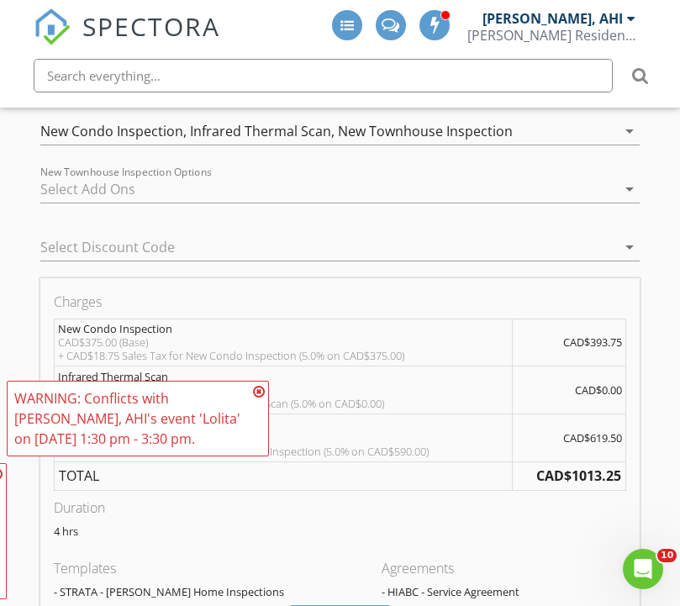
click at [264, 387] on icon at bounding box center [259, 391] width 12 height 13
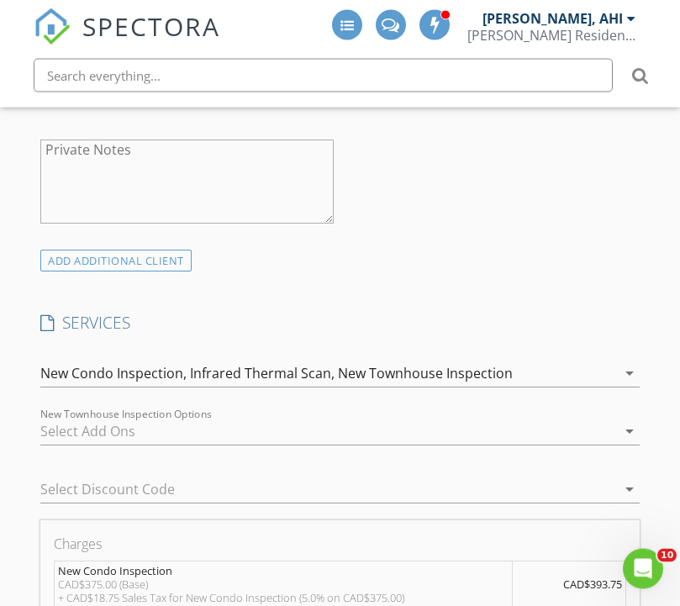
scroll to position [1387, 0]
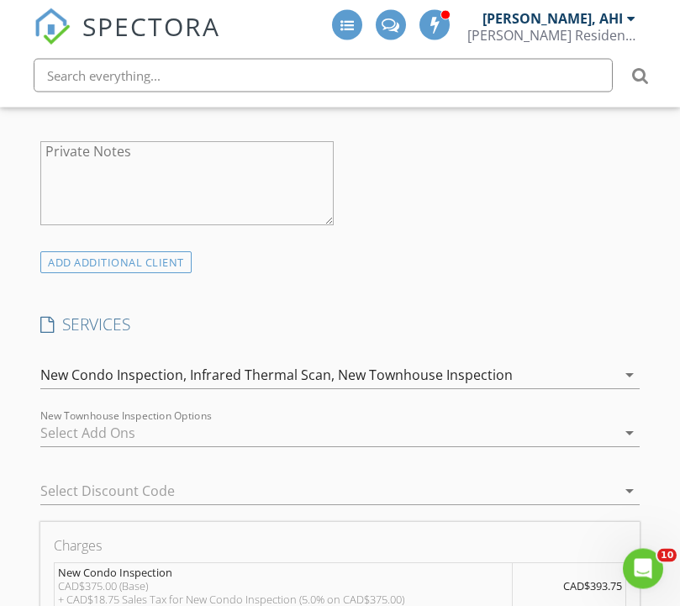
click at [477, 373] on div "New Townhouse Inspection" at bounding box center [425, 375] width 175 height 15
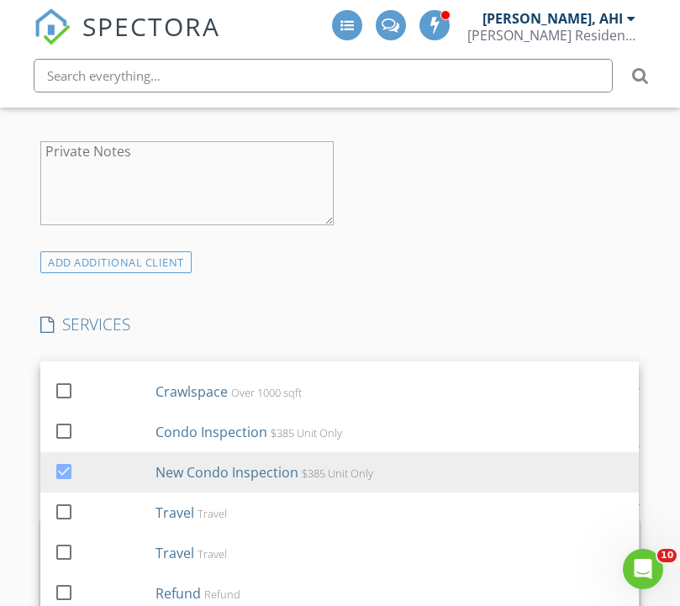
scroll to position [635, 0]
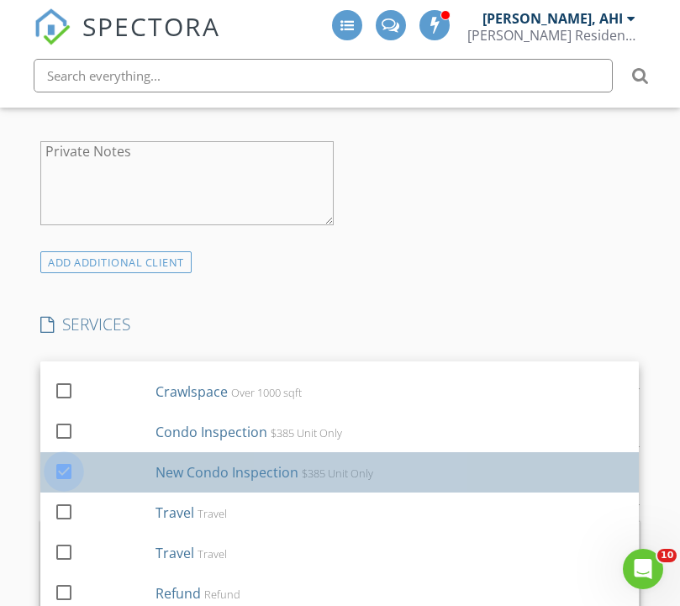
click at [60, 476] on div at bounding box center [64, 470] width 29 height 29
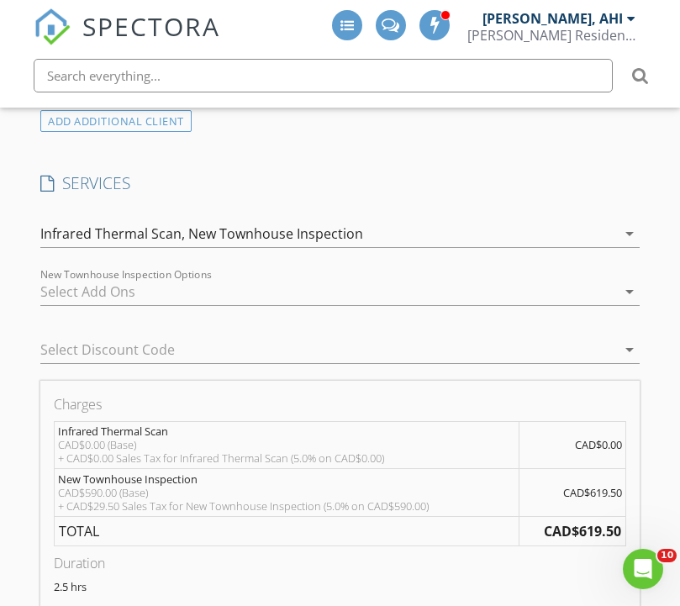
scroll to position [1519, 0]
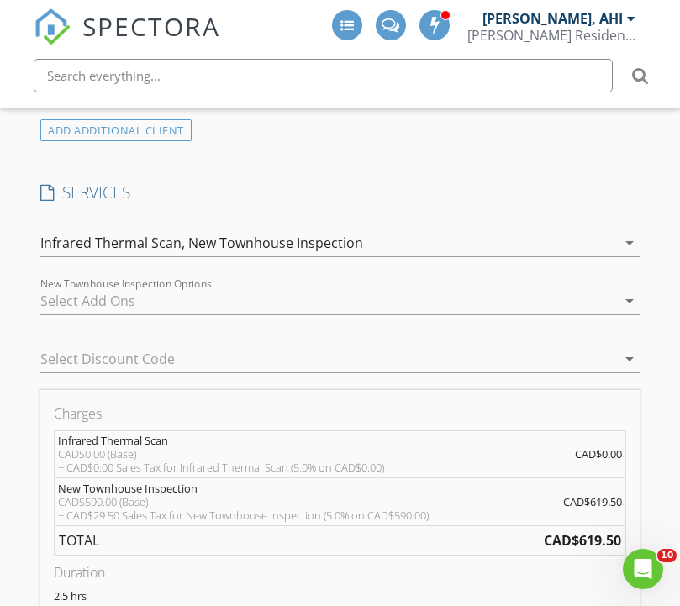
click at [524, 223] on div "check_box Infrared Thermal Scan By Certified Thermographer check_box_outline_bl…" at bounding box center [339, 246] width 598 height 55
click at [453, 303] on div at bounding box center [327, 300] width 575 height 27
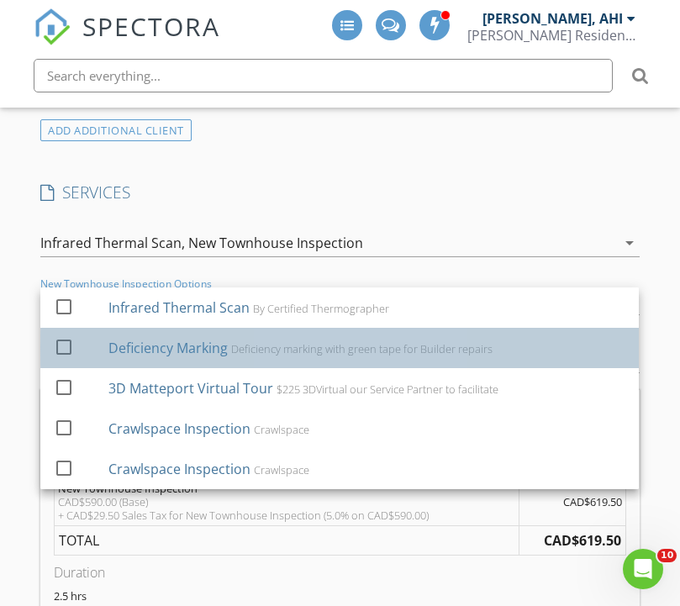
click at [410, 353] on div "Deficiency marking with green tape for Builder repairs" at bounding box center [361, 348] width 261 height 13
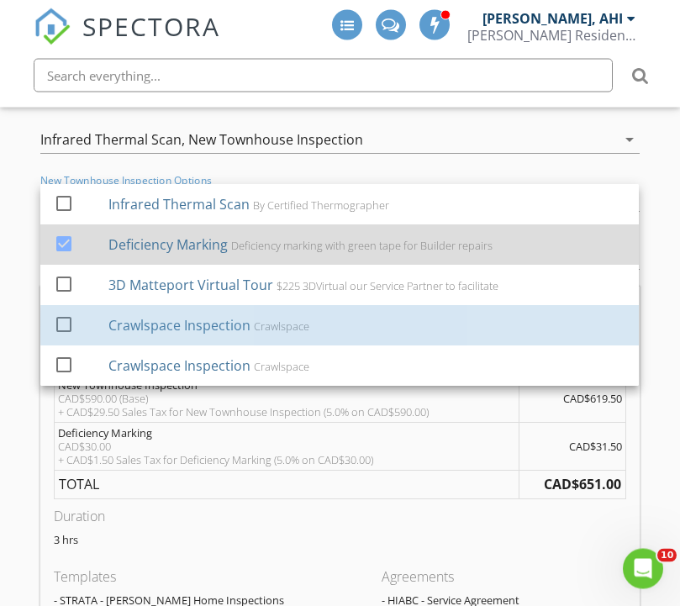
scroll to position [1623, 0]
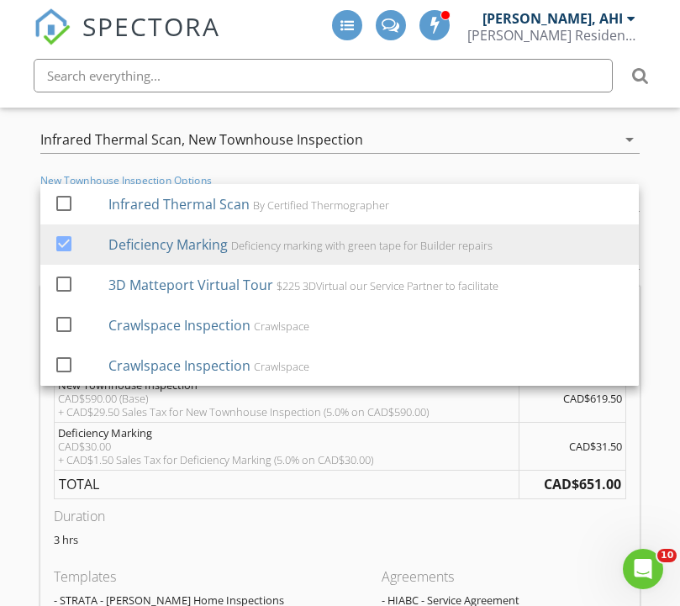
click at [470, 533] on p "3 hrs" at bounding box center [339, 539] width 571 height 13
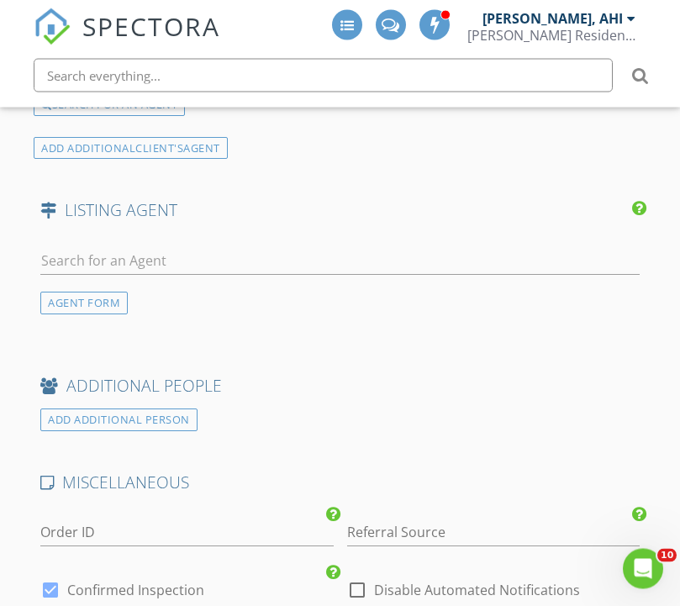
scroll to position [2893, 0]
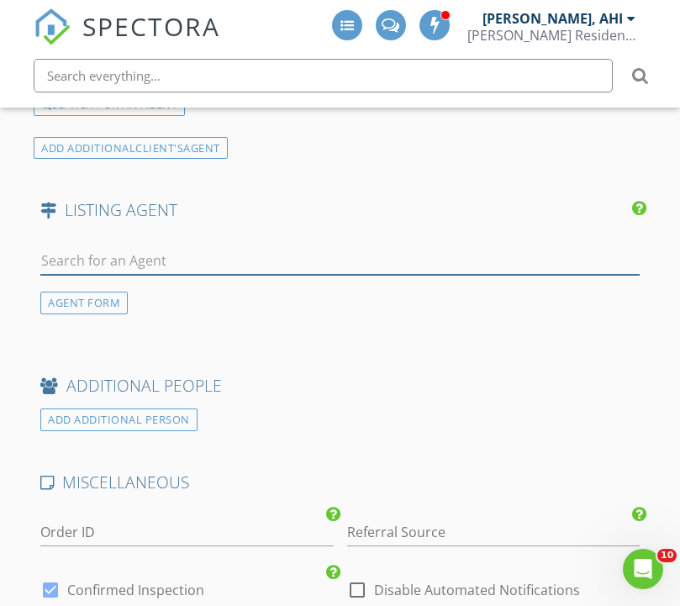
click at [206, 267] on input "text" at bounding box center [339, 261] width 598 height 28
click at [189, 265] on input "text" at bounding box center [339, 261] width 598 height 28
paste input "Luigi Federico"
type input "Luigi Federico"
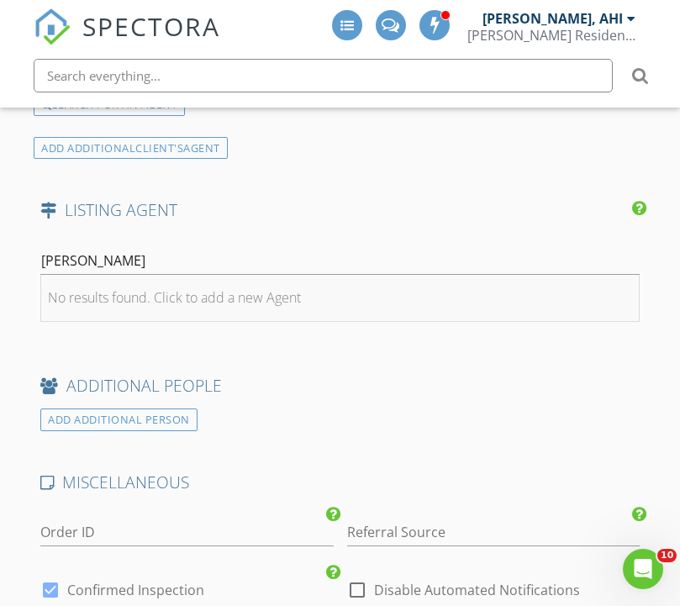
click at [308, 287] on li "No results found. Click to add a new Agent" at bounding box center [339, 298] width 597 height 47
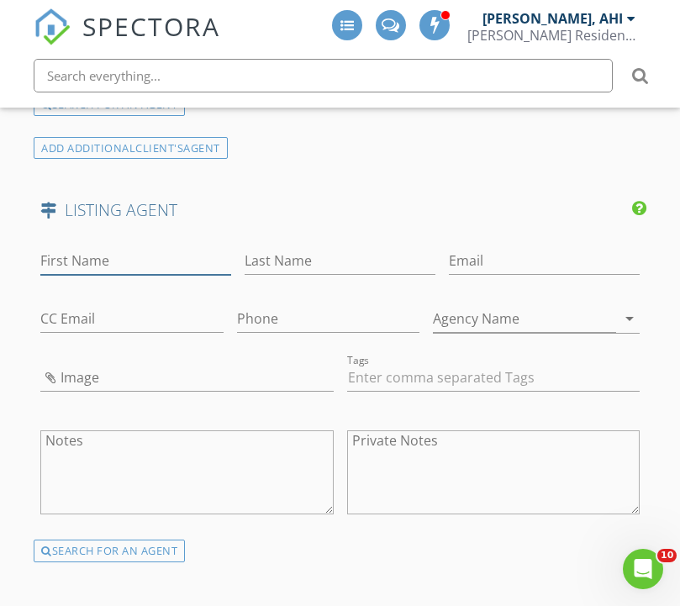
click at [140, 259] on input "First Name" at bounding box center [135, 261] width 191 height 28
click at [118, 261] on input "First Name" at bounding box center [135, 261] width 191 height 28
paste input "Luigi Federico"
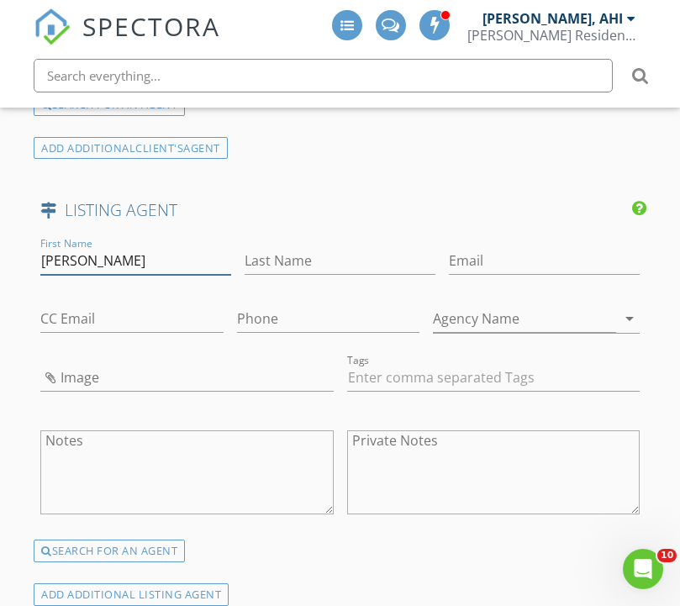
click at [145, 256] on input "Luigi Federico" at bounding box center [135, 261] width 191 height 28
click at [140, 256] on input "Luigi Federico" at bounding box center [135, 261] width 191 height 28
type input "Luigi"
click at [268, 256] on input "Last Name" at bounding box center [340, 261] width 191 height 28
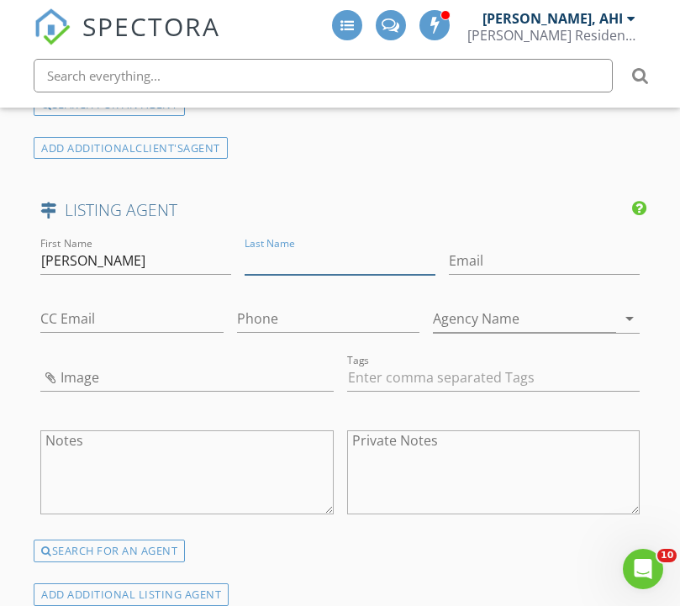
click at [266, 258] on input "Last Name" at bounding box center [340, 261] width 191 height 28
click at [263, 261] on input "Last Name" at bounding box center [340, 261] width 191 height 28
paste input "Federico"
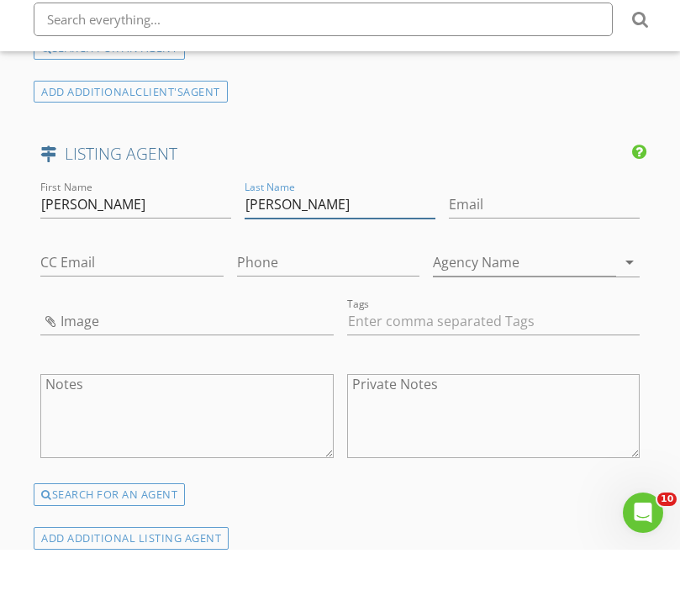
scroll to position [2949, 0]
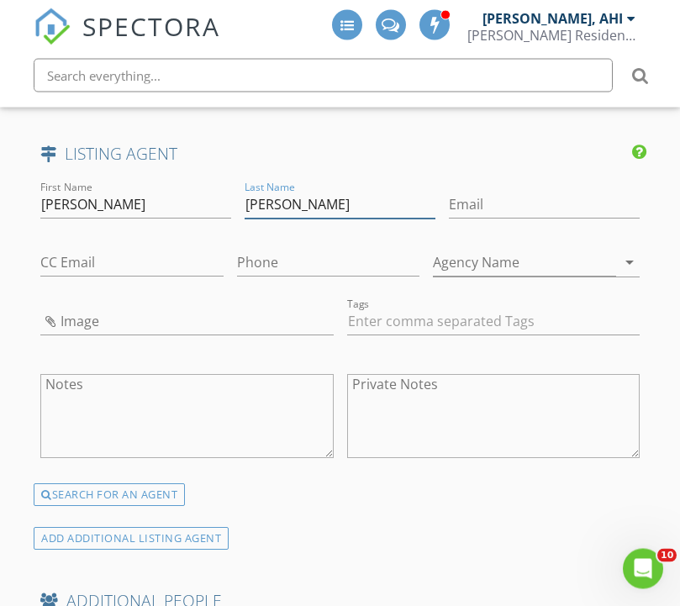
type input "Federico"
click at [449, 255] on input "Agency Name" at bounding box center [524, 264] width 182 height 28
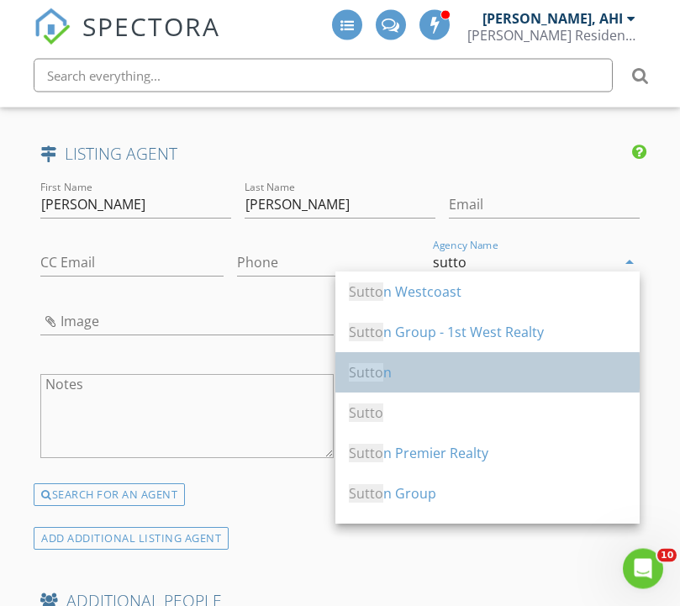
click at [413, 380] on div "Sutto n" at bounding box center [487, 373] width 277 height 20
type input "Sutton"
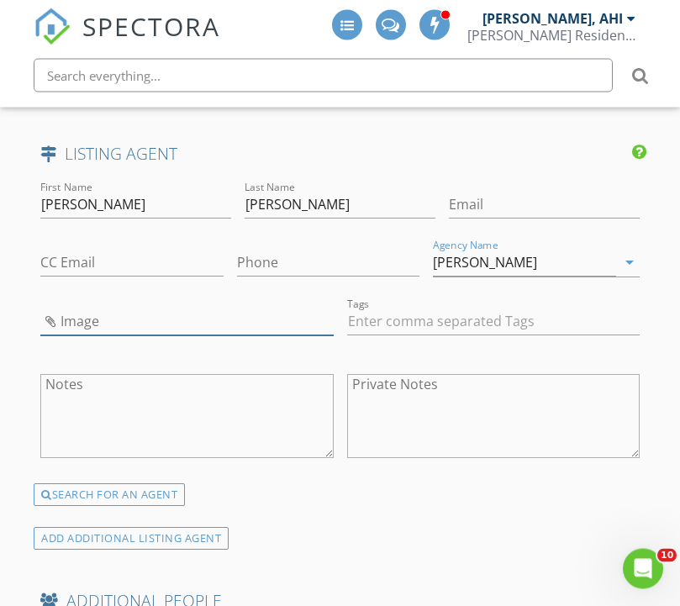
click at [214, 309] on input "Image" at bounding box center [186, 322] width 292 height 28
type input "IMG_2584.jpeg"
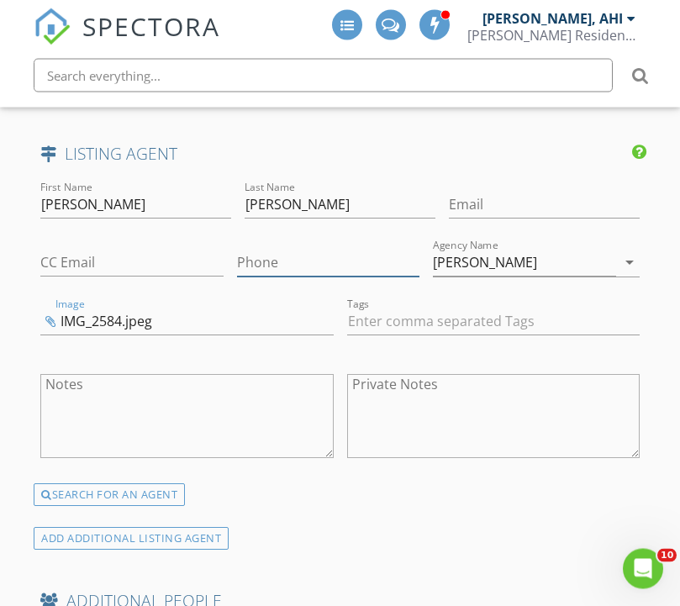
click at [237, 261] on input "Phone" at bounding box center [328, 264] width 182 height 28
click at [449, 204] on input "Email" at bounding box center [544, 206] width 191 height 28
click at [449, 201] on input "Email" at bounding box center [544, 206] width 191 height 28
click at [449, 202] on input "Email" at bounding box center [544, 206] width 191 height 28
paste input "mailto:info@federicogroup.com"
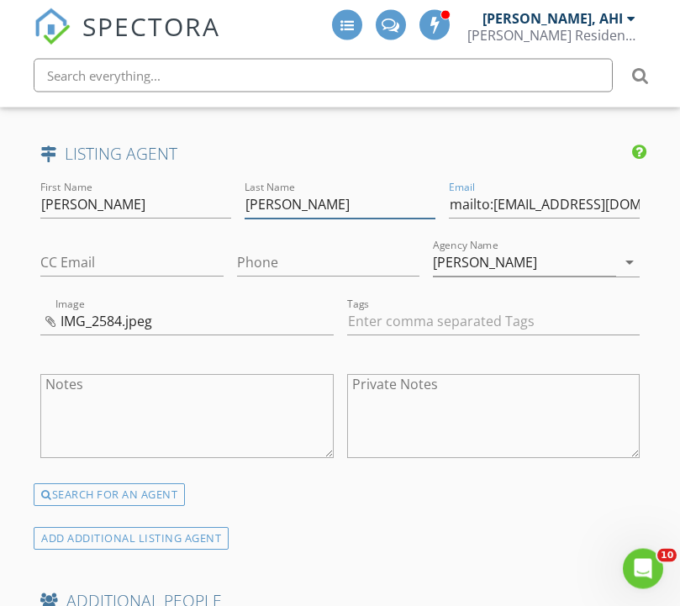
click at [274, 198] on input "Federico" at bounding box center [340, 206] width 191 height 28
click at [449, 197] on input "mailto:info@federicogroup.com" at bounding box center [544, 206] width 191 height 28
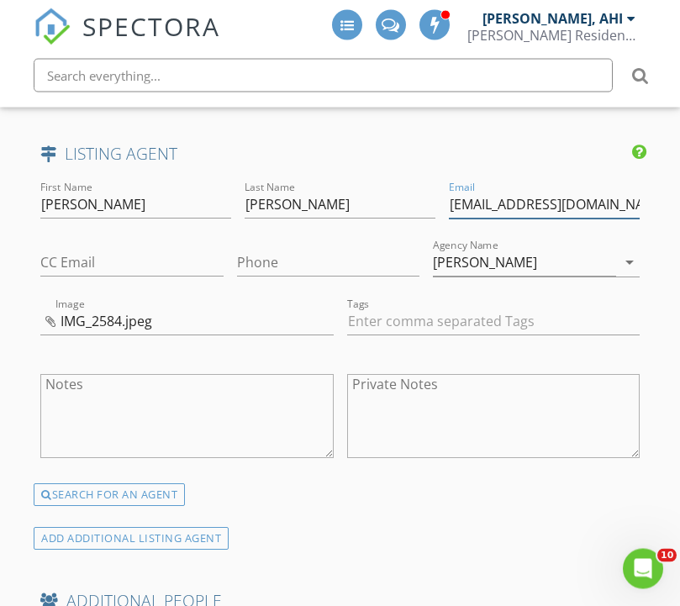
type input "info@federicogroup.com"
click at [237, 250] on input "Phone" at bounding box center [328, 264] width 182 height 28
click at [237, 257] on input "Phone" at bounding box center [328, 264] width 182 height 28
click at [237, 261] on input "Phone" at bounding box center [328, 264] width 182 height 28
paste input "604-780-3701"
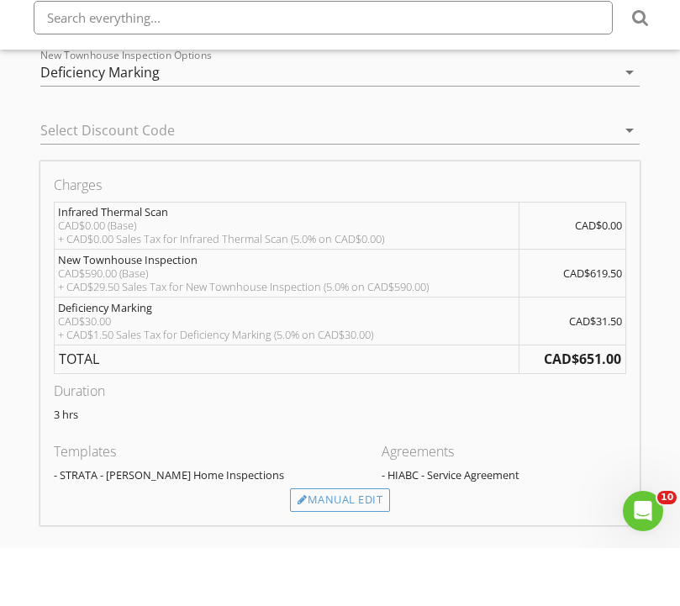
scroll to position [1702, 0]
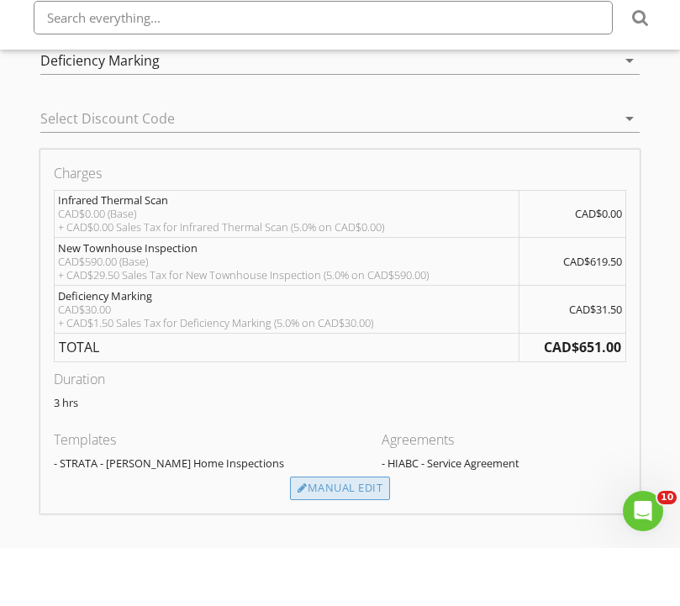
type input "604-780-3701"
click at [375, 534] on div "Manual Edit" at bounding box center [340, 546] width 100 height 24
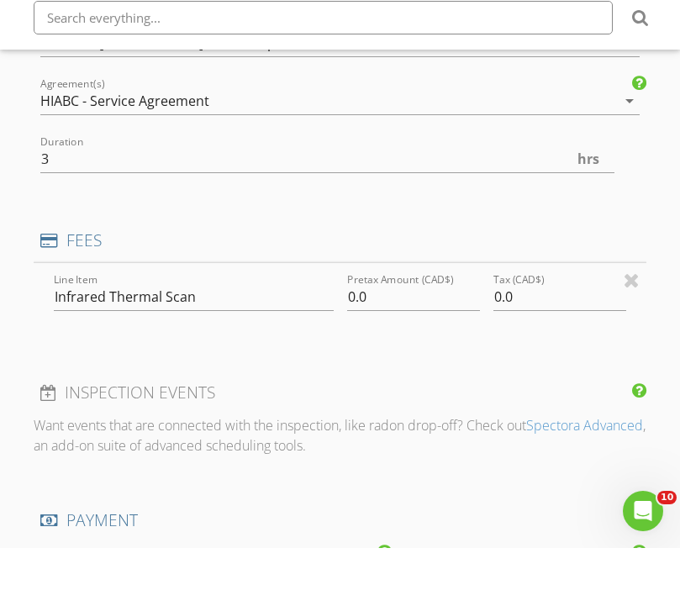
type input "0"
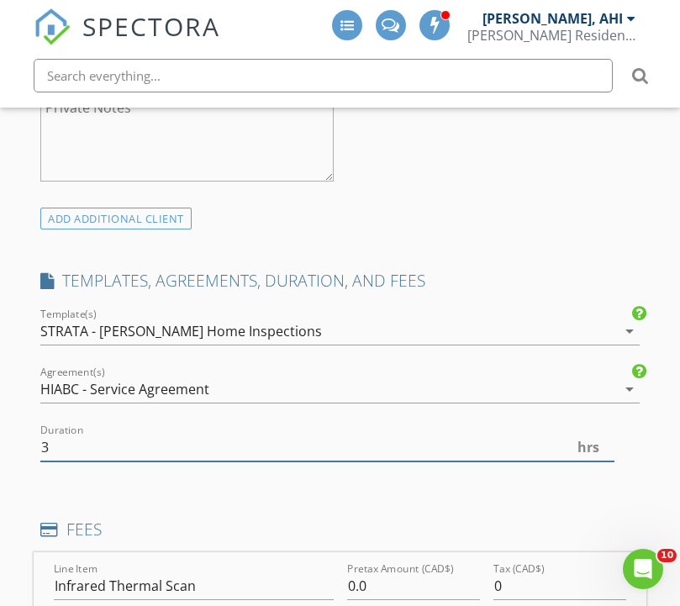
click at [502, 448] on input "3" at bounding box center [326, 448] width 573 height 28
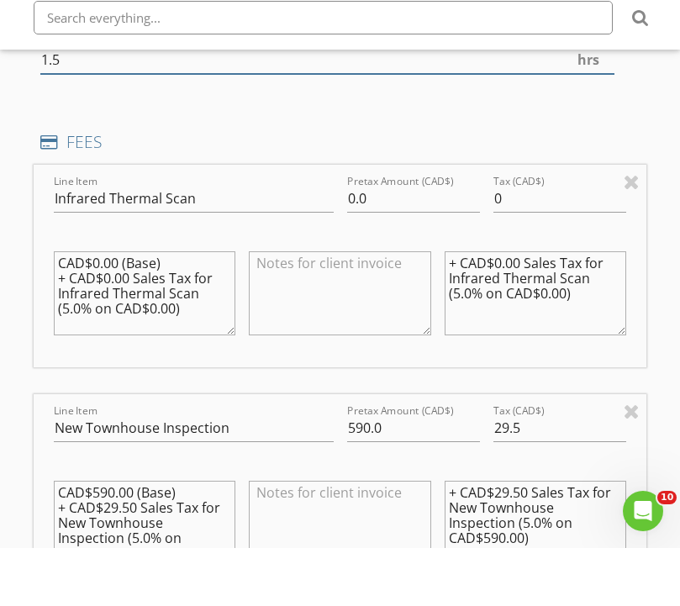
scroll to position [1769, 0]
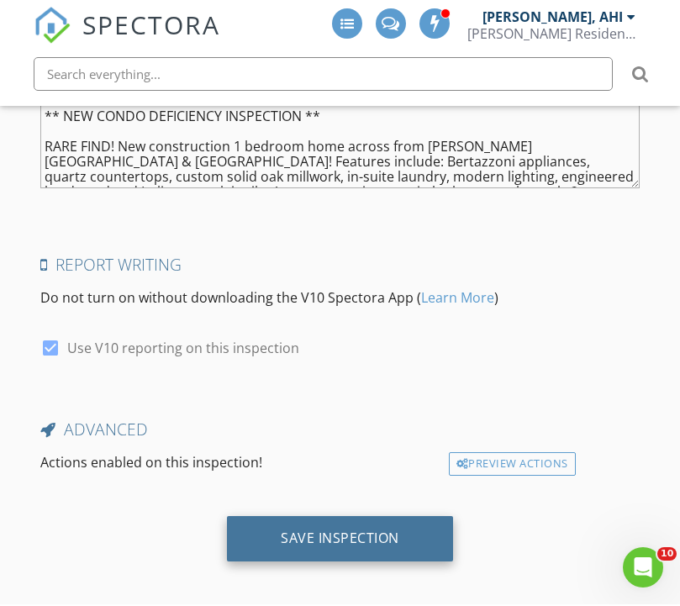
type input "1.5"
click at [392, 535] on div "Save Inspection" at bounding box center [340, 539] width 118 height 17
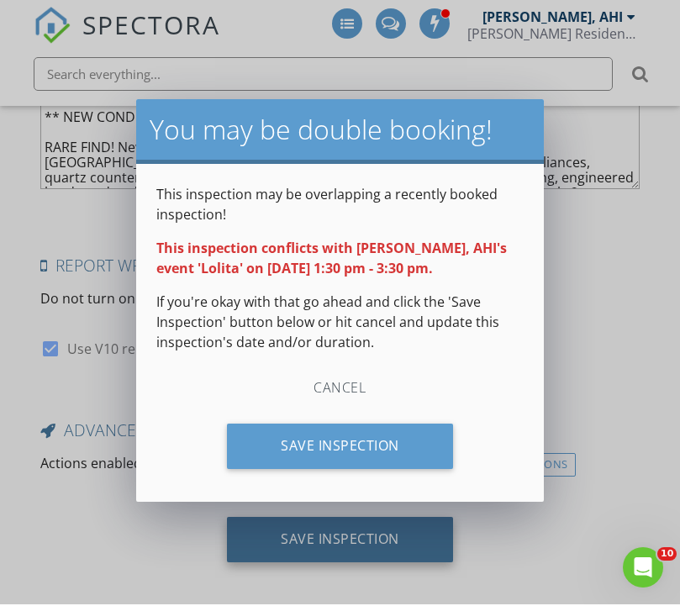
scroll to position [4121, 0]
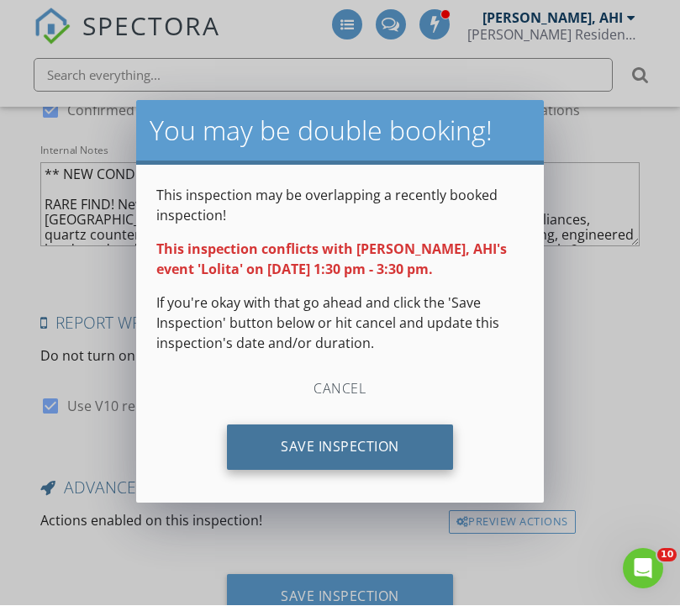
click at [435, 450] on div "Save Inspection" at bounding box center [340, 447] width 226 height 45
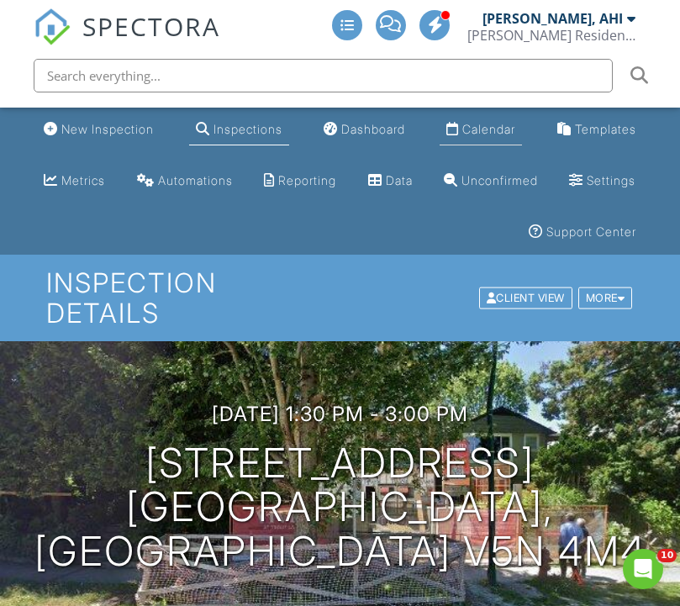
click at [486, 129] on div "Calendar" at bounding box center [488, 129] width 53 height 14
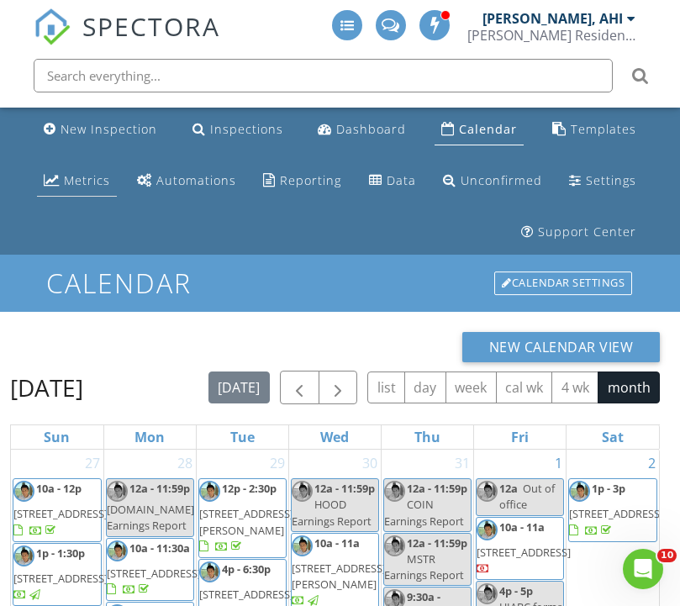
click at [92, 183] on div "Metrics" at bounding box center [87, 180] width 46 height 16
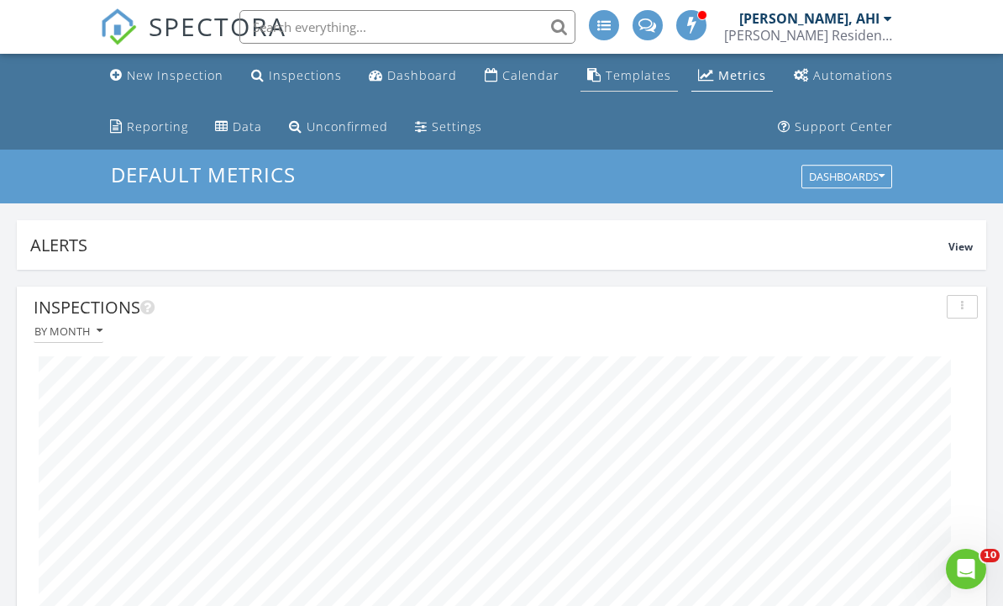
click at [633, 79] on div "Templates" at bounding box center [639, 75] width 66 height 16
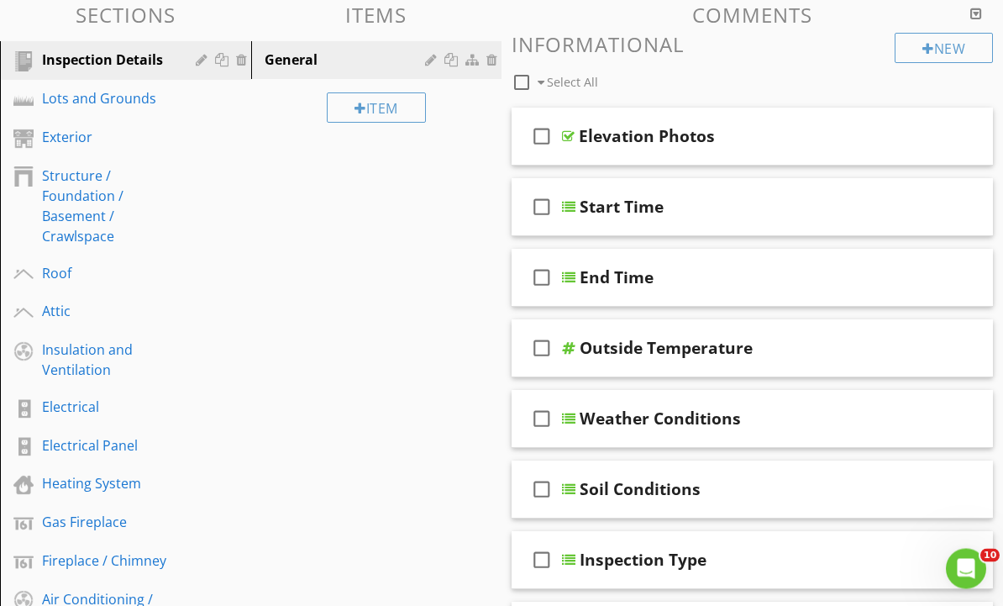
scroll to position [229, 0]
click at [150, 487] on div "Heating System" at bounding box center [106, 483] width 129 height 20
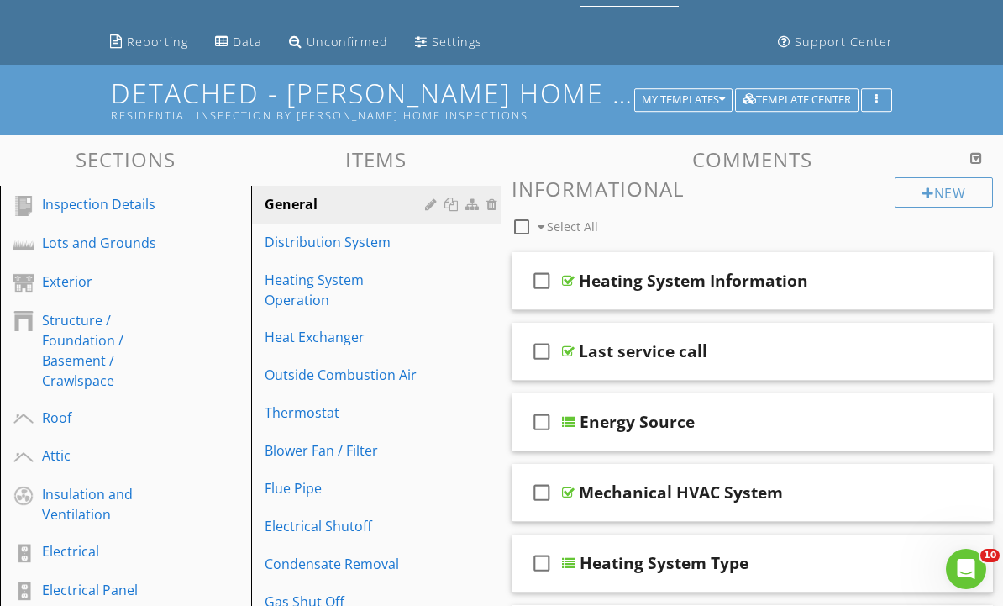
scroll to position [0, 0]
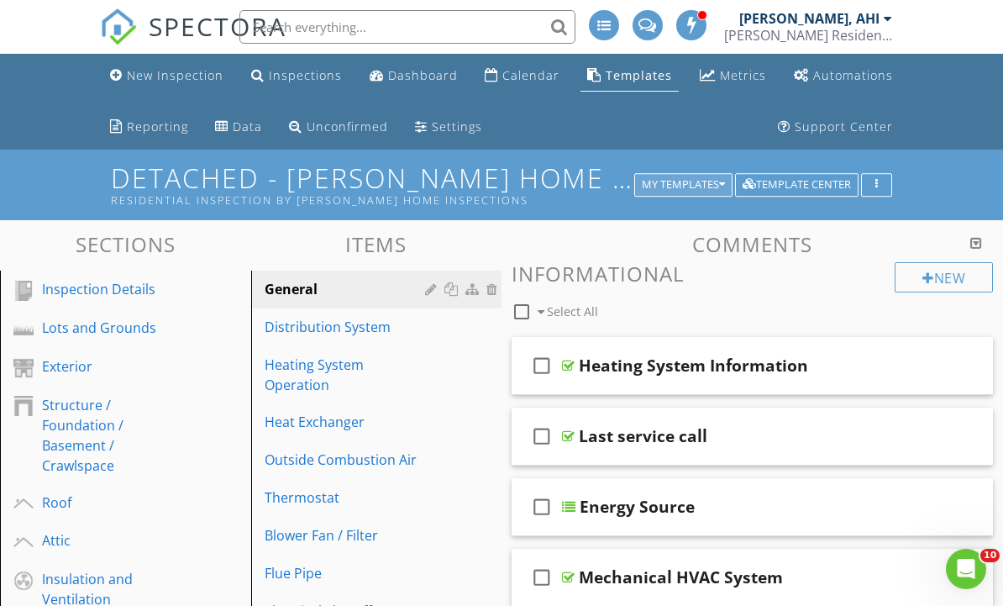
click at [705, 184] on div "My Templates" at bounding box center [683, 185] width 83 height 12
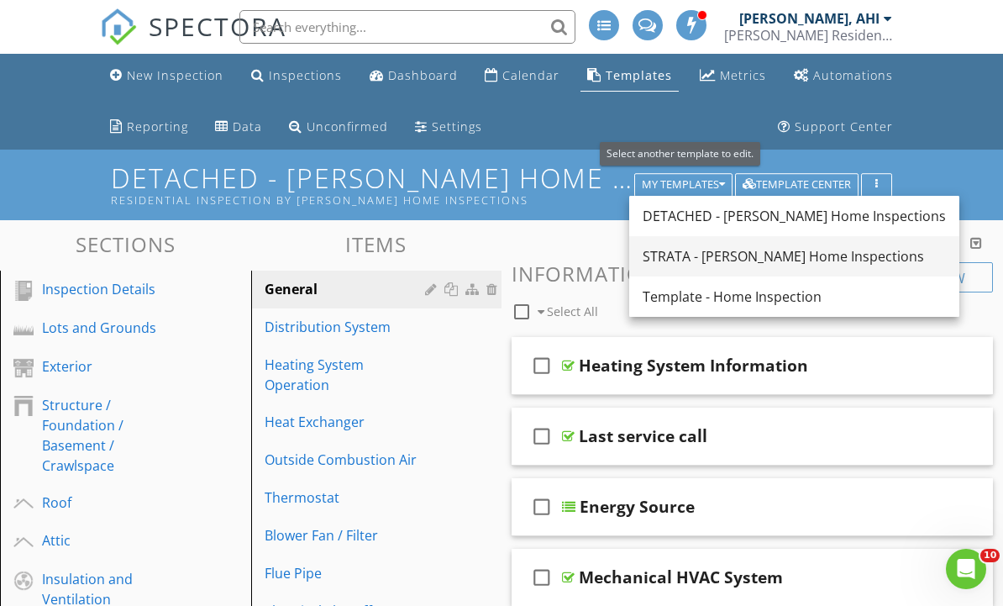
click at [713, 252] on div "STRATA - [PERSON_NAME] Home Inspections" at bounding box center [794, 256] width 303 height 20
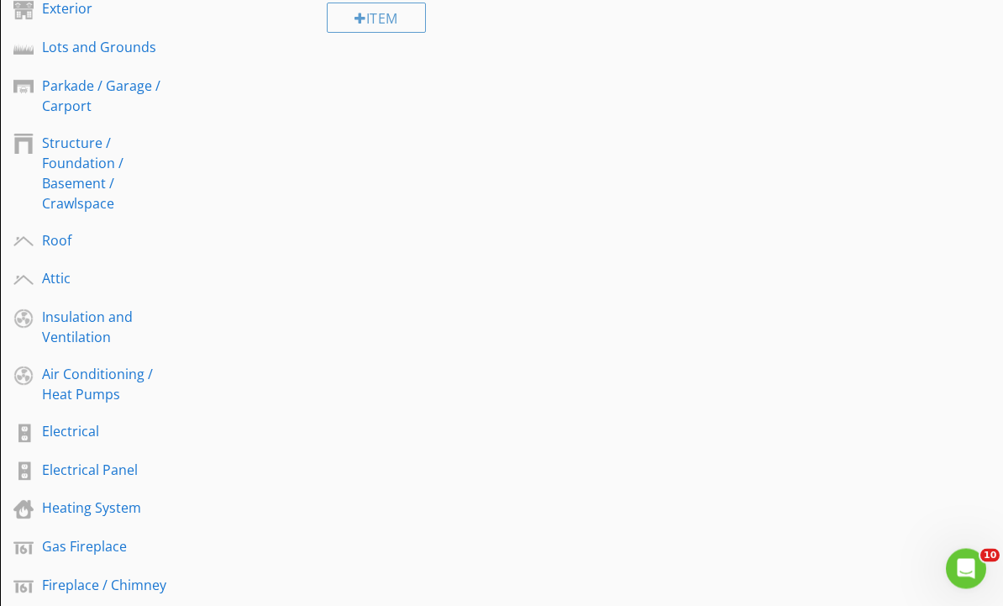
scroll to position [319, 0]
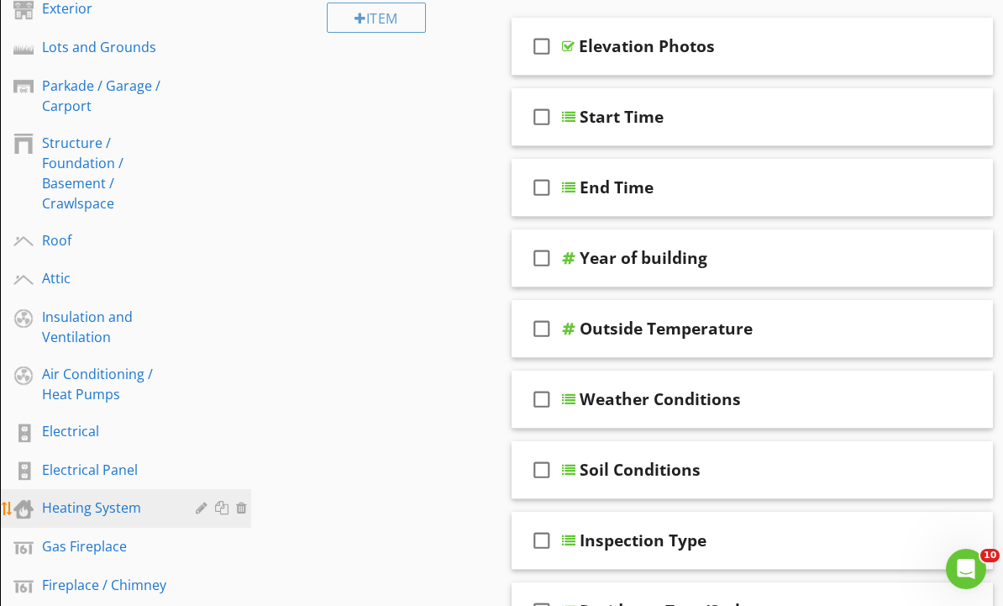
click at [156, 512] on div "Heating System" at bounding box center [106, 507] width 129 height 20
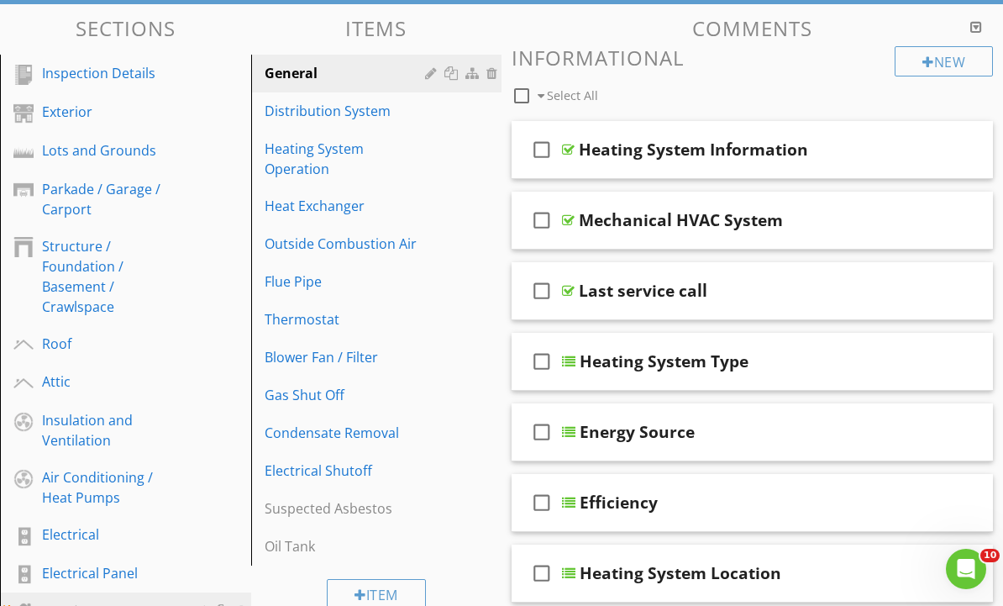
scroll to position [0, 0]
